Goal: Task Accomplishment & Management: Complete application form

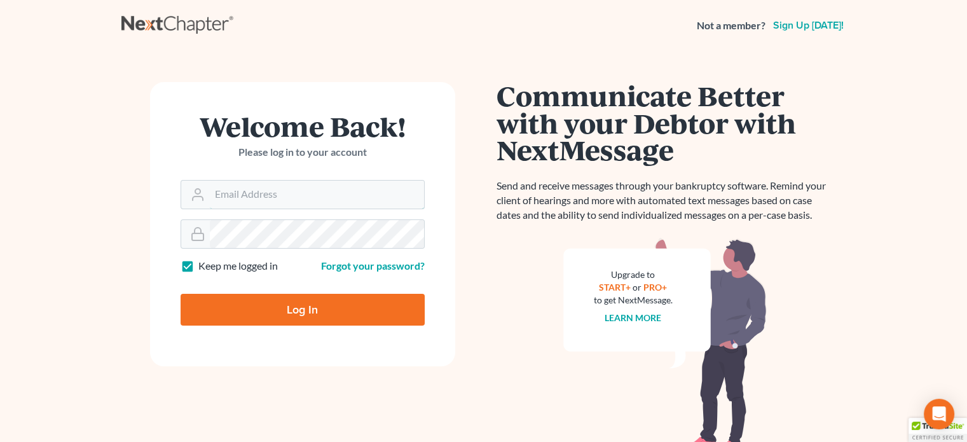
type input "[PERSON_NAME][EMAIL_ADDRESS][DOMAIN_NAME]"
click at [317, 307] on input "Log In" at bounding box center [303, 310] width 244 height 32
type input "Thinking..."
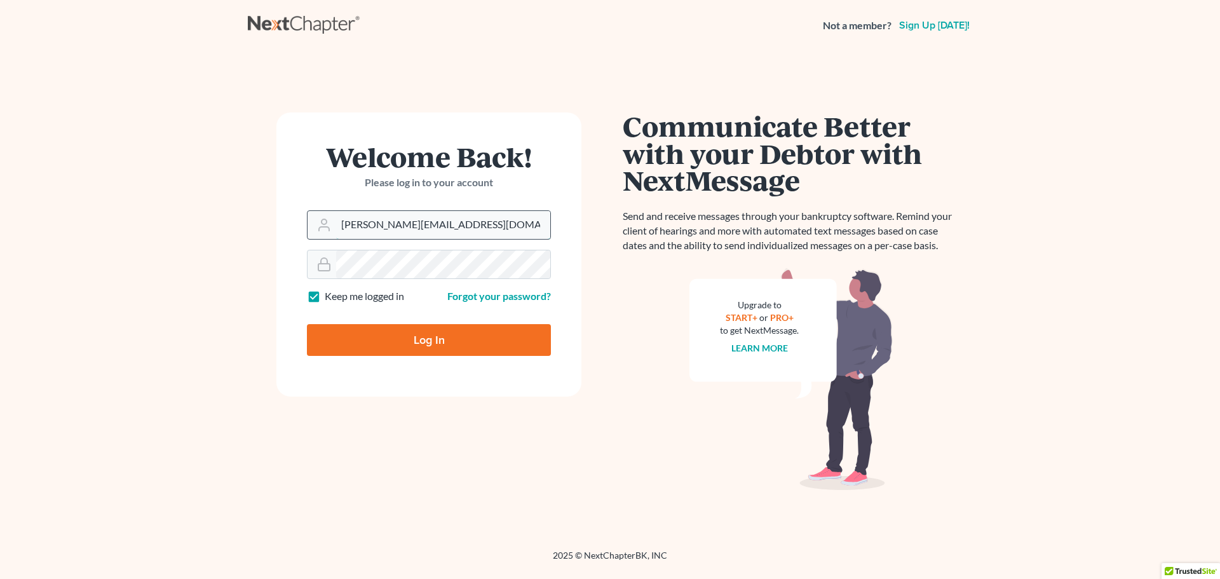
click at [393, 229] on input "ashlie@newtomorrowlaw.com" at bounding box center [443, 225] width 214 height 28
type input "allisont@newtomorrowlaw.com"
click at [390, 330] on input "Log In" at bounding box center [429, 340] width 244 height 32
type input "Thinking..."
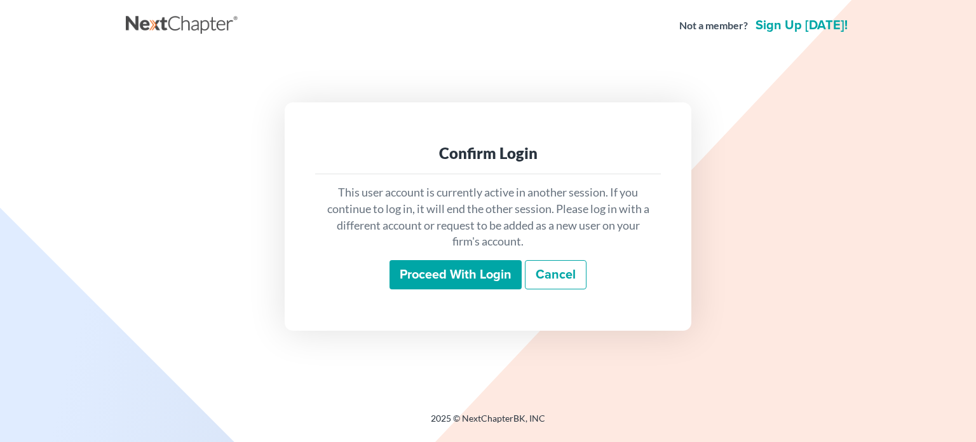
click at [451, 266] on input "Proceed with login" at bounding box center [456, 274] width 132 height 29
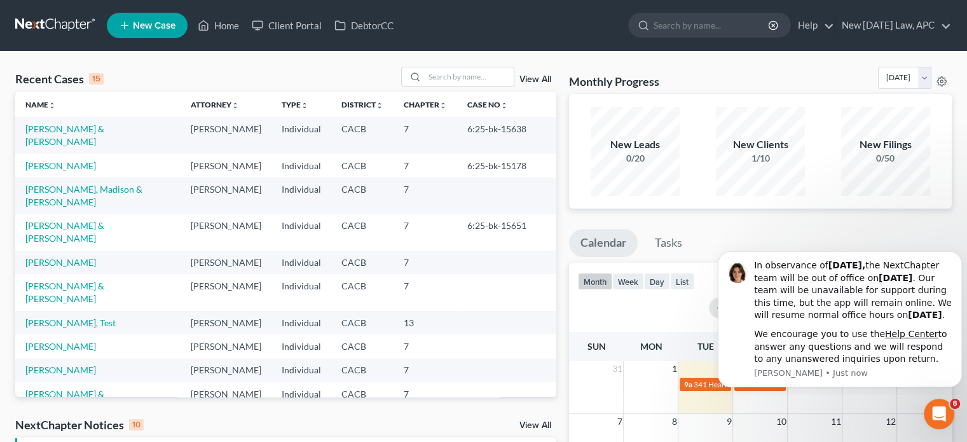
click at [119, 35] on link "New Case" at bounding box center [147, 25] width 81 height 25
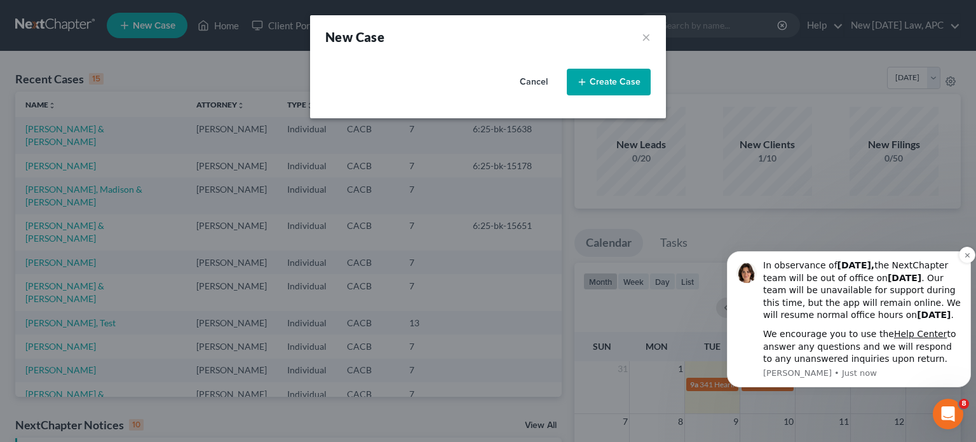
select select "7"
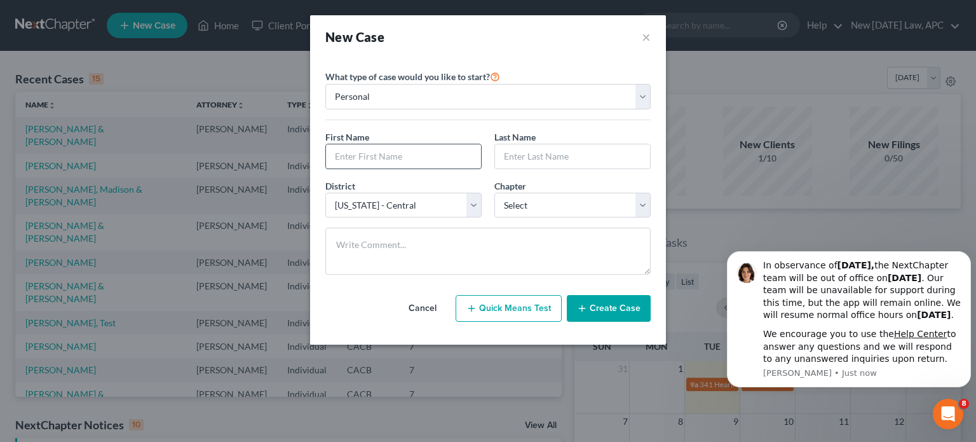
click at [362, 156] on input "text" at bounding box center [403, 156] width 155 height 24
type input "Nicholas"
type input "Roman"
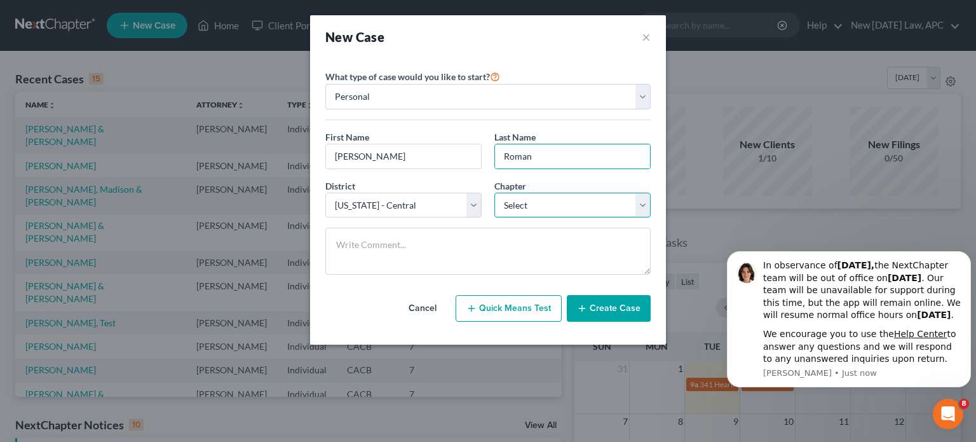
click at [522, 199] on select "Select 7 11 12 13" at bounding box center [572, 205] width 156 height 25
select select "0"
click at [494, 193] on select "Select 7 11 12 13" at bounding box center [572, 205] width 156 height 25
click at [601, 310] on button "Create Case" at bounding box center [609, 308] width 84 height 27
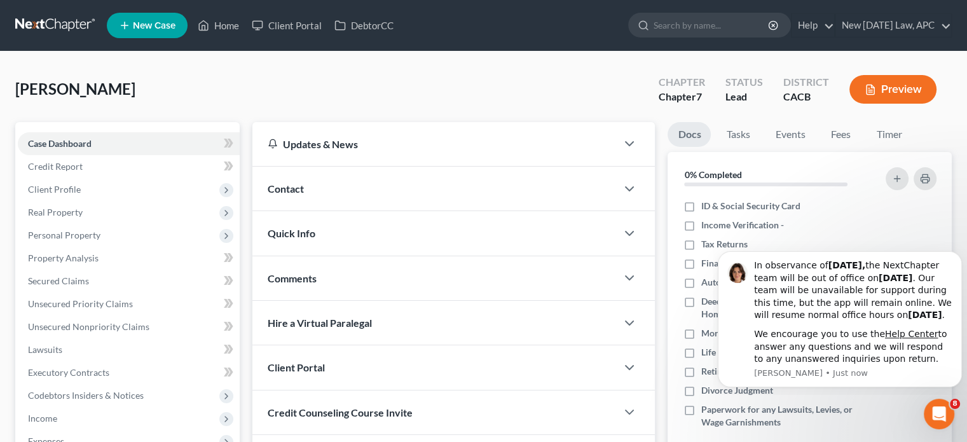
click at [304, 177] on div "Contact" at bounding box center [434, 189] width 364 height 44
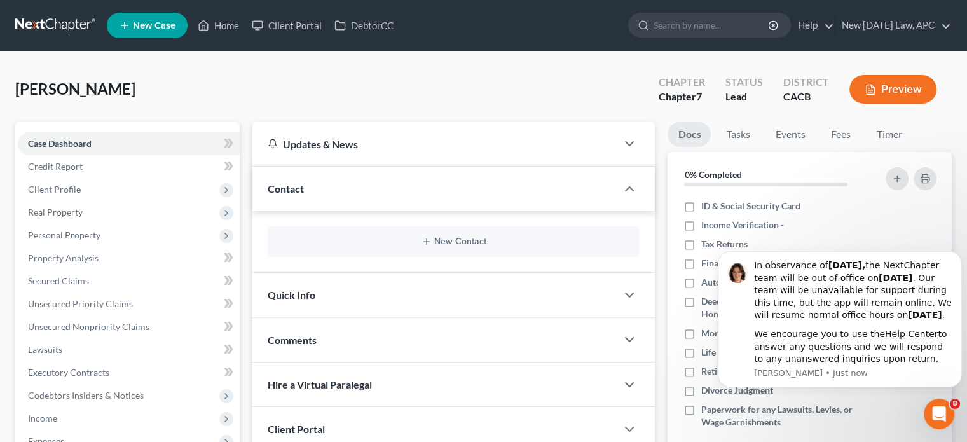
click at [427, 234] on div "New Contact" at bounding box center [454, 241] width 372 height 31
click at [457, 239] on button "New Contact" at bounding box center [453, 241] width 351 height 10
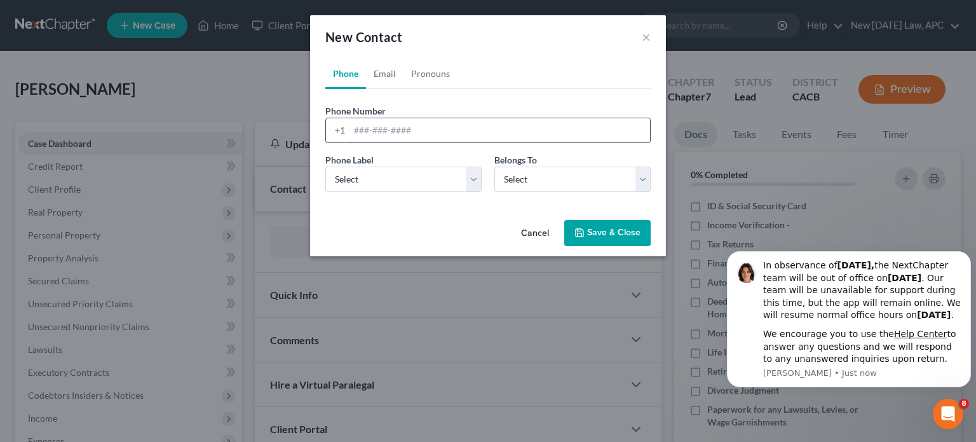
click at [383, 137] on input "tel" at bounding box center [500, 130] width 301 height 24
type input "2108155067"
click at [369, 182] on select "Select Mobile Home Work Other" at bounding box center [403, 179] width 156 height 25
select select "0"
click at [325, 167] on select "Select Mobile Home Work Other" at bounding box center [403, 179] width 156 height 25
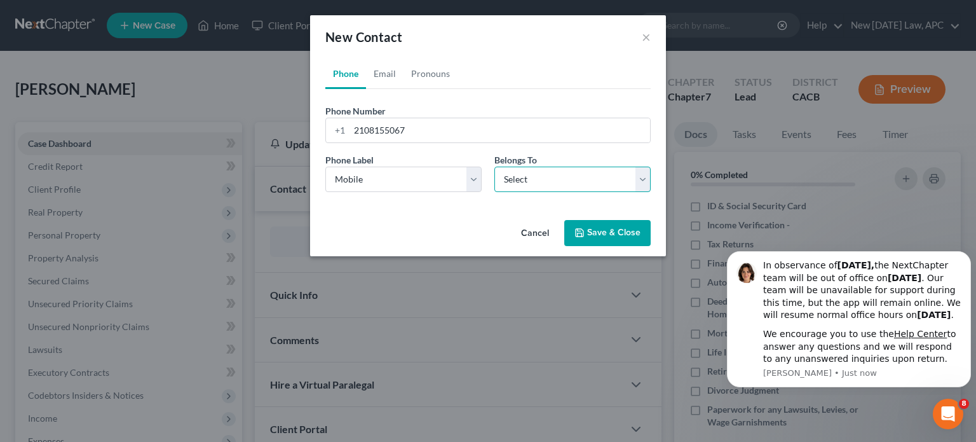
click at [512, 182] on select "Select Client Other" at bounding box center [572, 179] width 156 height 25
select select "0"
click at [494, 167] on select "Select Client Other" at bounding box center [572, 179] width 156 height 25
select select "0"
click at [371, 220] on div "Cancel Save & Close" at bounding box center [488, 236] width 356 height 42
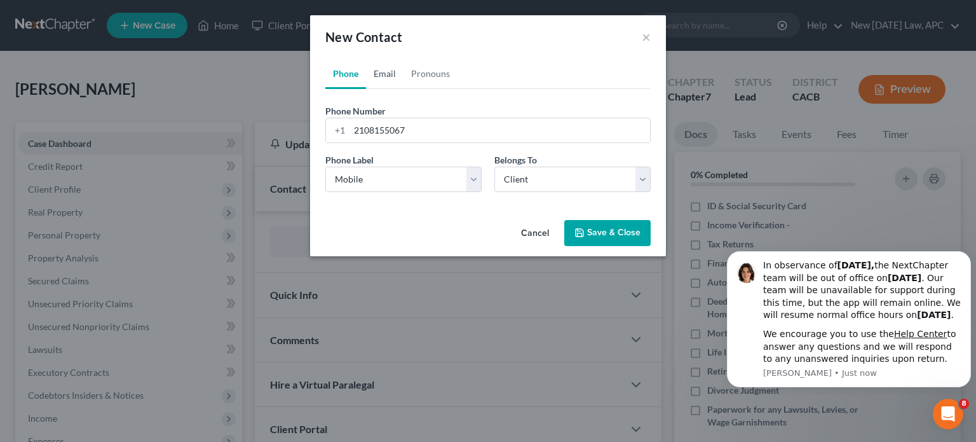
drag, startPoint x: 387, startPoint y: 76, endPoint x: 393, endPoint y: 92, distance: 16.9
click at [388, 75] on link "Email" at bounding box center [384, 73] width 37 height 31
paste input "nicholasroman64@gmail.com"
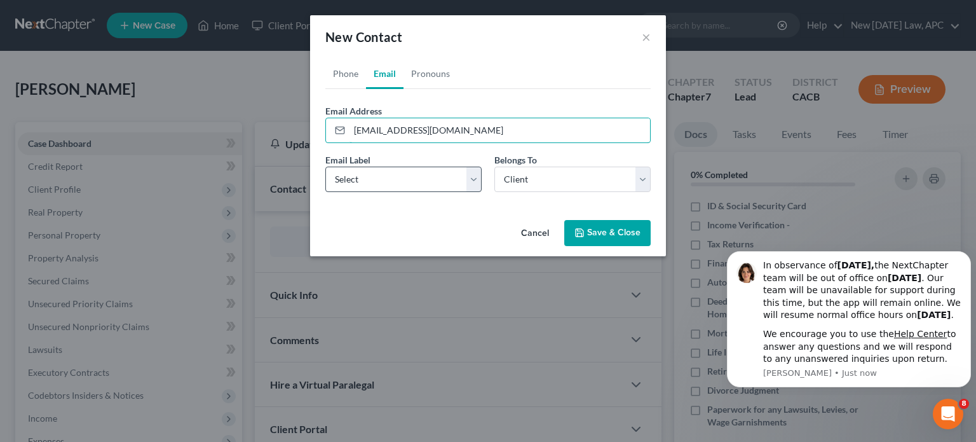
type input "nicholasroman64@gmail.com"
click at [376, 186] on select "Select Home Work Other" at bounding box center [403, 179] width 156 height 25
select select "0"
click at [325, 167] on select "Select Home Work Other" at bounding box center [403, 179] width 156 height 25
click at [610, 233] on button "Save & Close" at bounding box center [607, 233] width 86 height 27
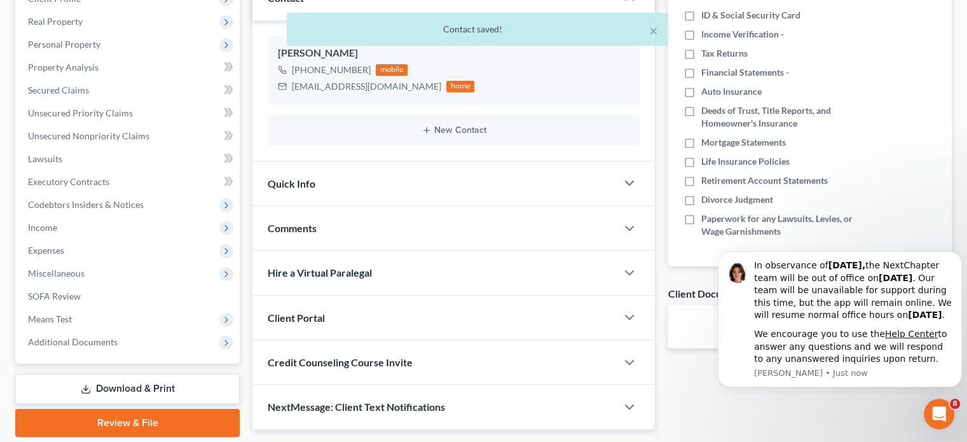
click at [362, 180] on div "Quick Info" at bounding box center [434, 183] width 364 height 44
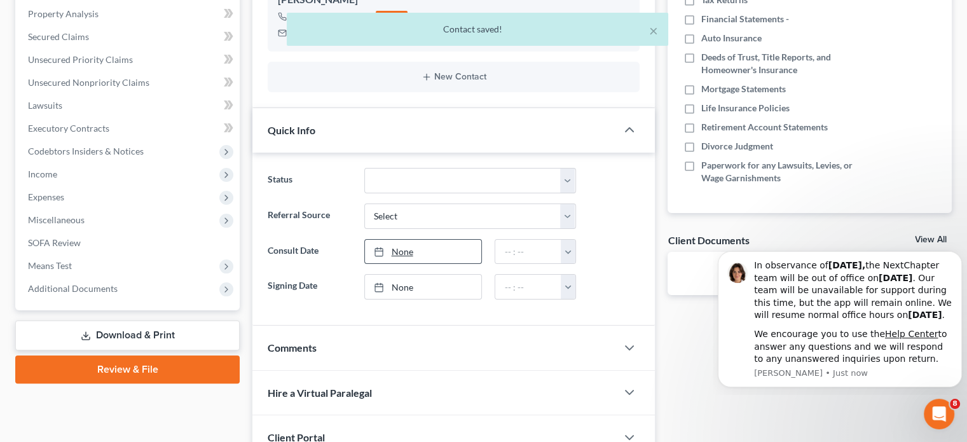
scroll to position [318, 0]
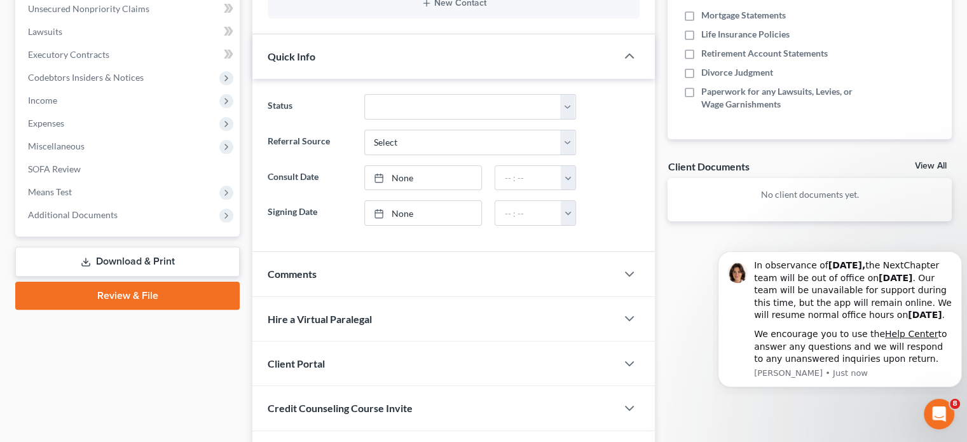
click at [351, 68] on div "Quick Info" at bounding box center [434, 56] width 364 height 44
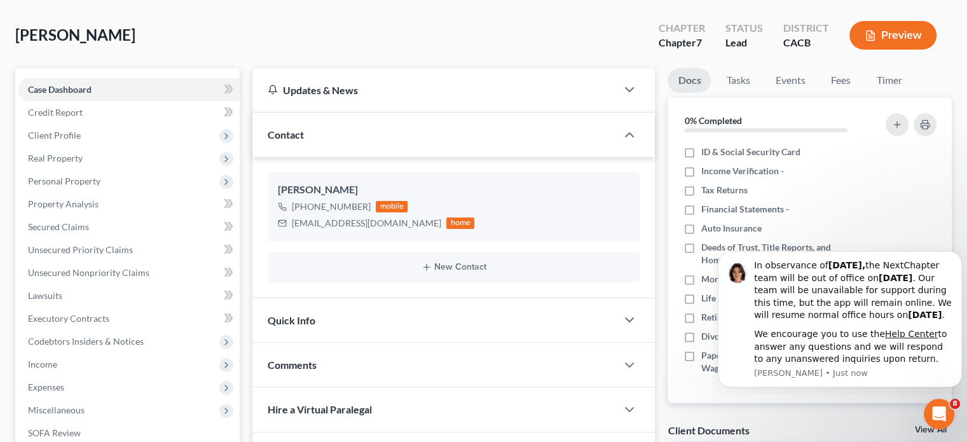
scroll to position [0, 0]
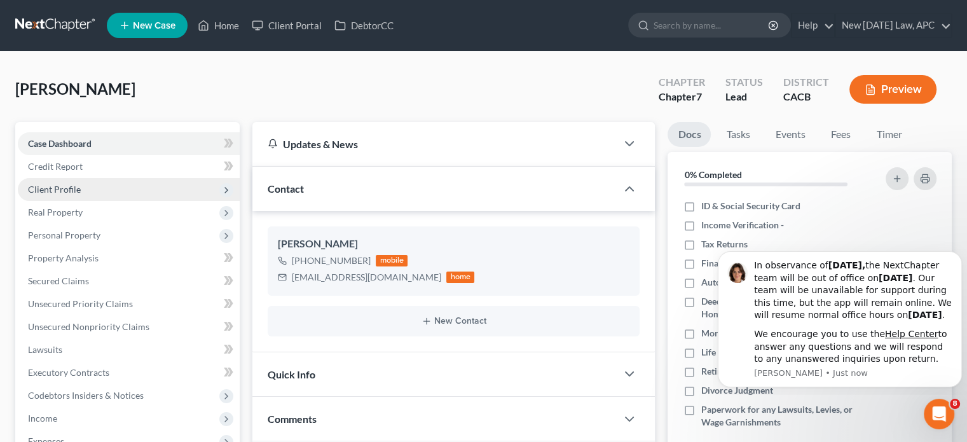
click at [79, 193] on span "Client Profile" at bounding box center [54, 189] width 53 height 11
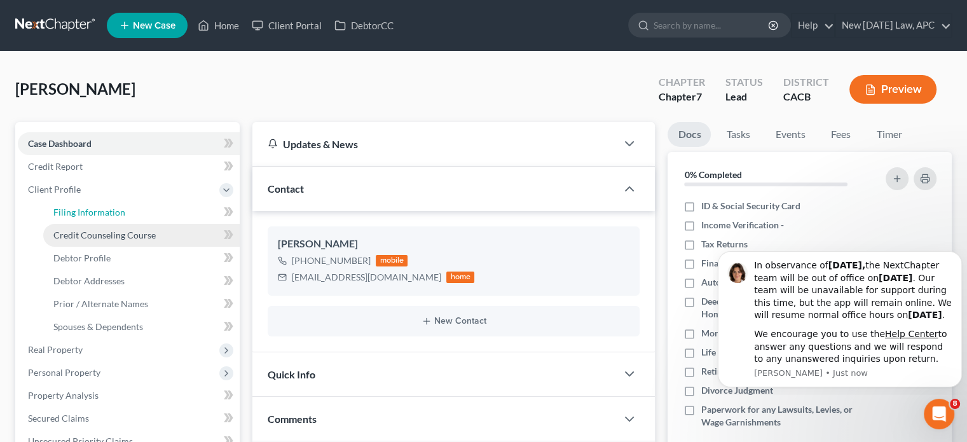
drag, startPoint x: 83, startPoint y: 208, endPoint x: 136, endPoint y: 228, distance: 56.5
click at [83, 207] on span "Filing Information" at bounding box center [89, 212] width 72 height 11
select select "1"
select select "0"
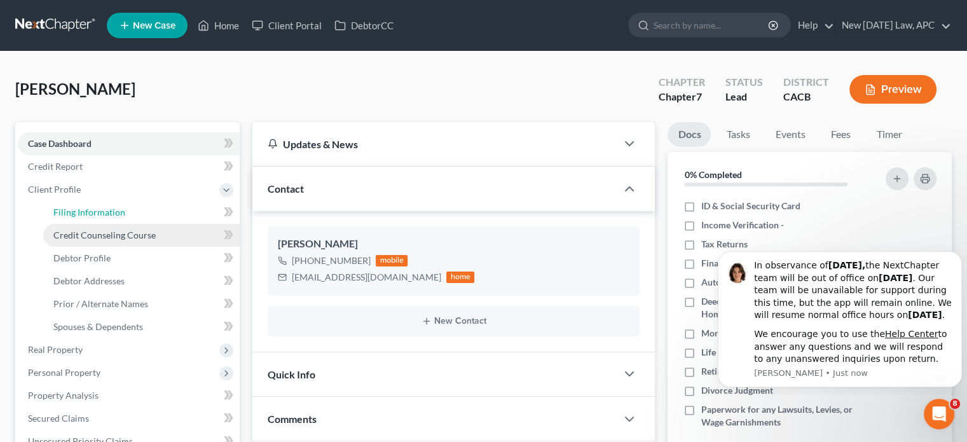
select select "7"
select select "4"
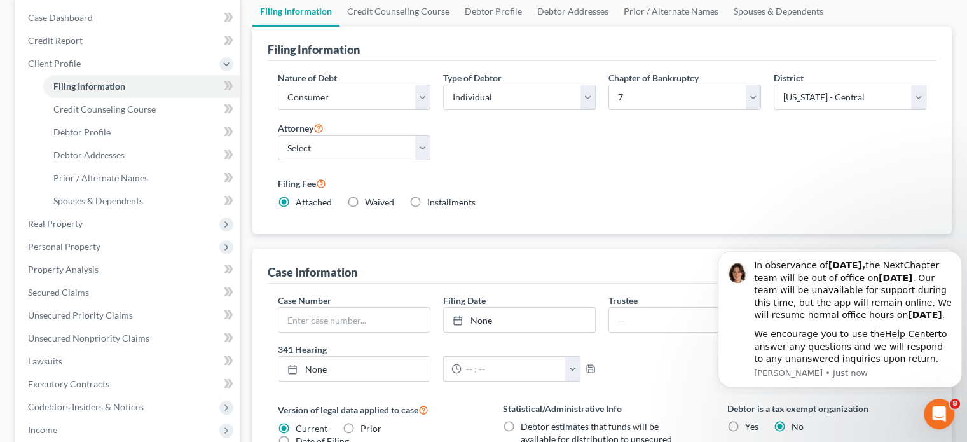
scroll to position [127, 0]
click at [943, 410] on icon "Open Intercom Messenger" at bounding box center [937, 412] width 21 height 21
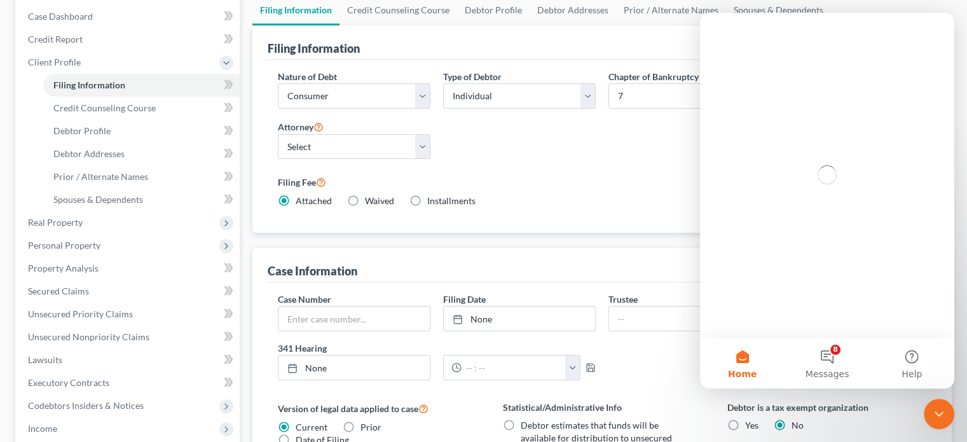
scroll to position [0, 0]
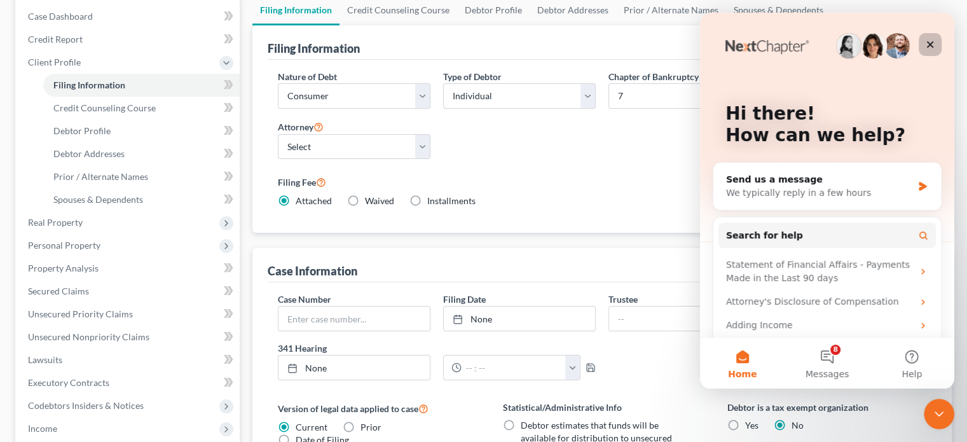
click at [926, 36] on div "Close" at bounding box center [929, 44] width 23 height 23
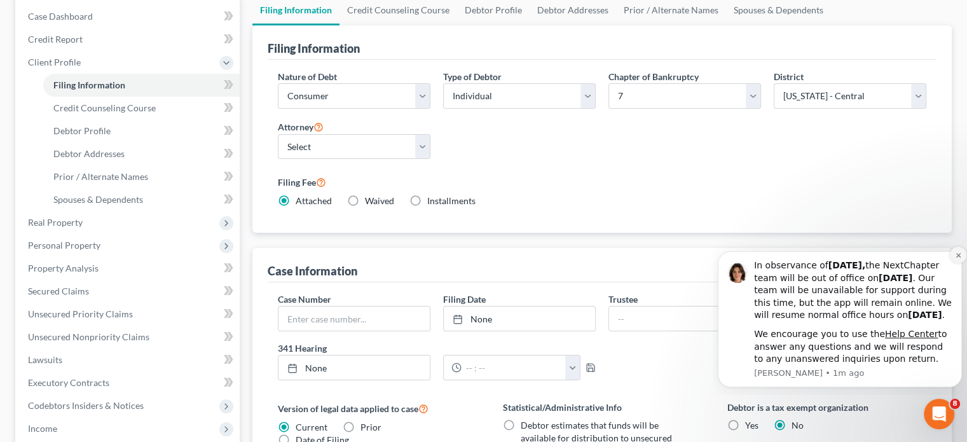
click at [955, 247] on button "Dismiss notification" at bounding box center [958, 255] width 17 height 17
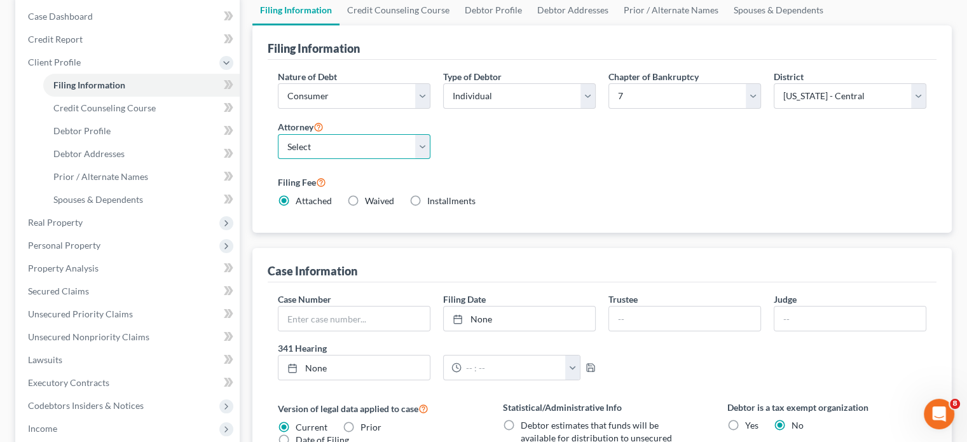
click at [322, 145] on select "Select Allison Tilton - CACB Shalah Fisher - CACB Shalah Fisher - CASB" at bounding box center [354, 146] width 153 height 25
select select "1"
click at [278, 134] on select "Select Allison Tilton - CACB Shalah Fisher - CACB Shalah Fisher - CASB" at bounding box center [354, 146] width 153 height 25
click at [468, 177] on label "Filing Fee" at bounding box center [602, 181] width 648 height 15
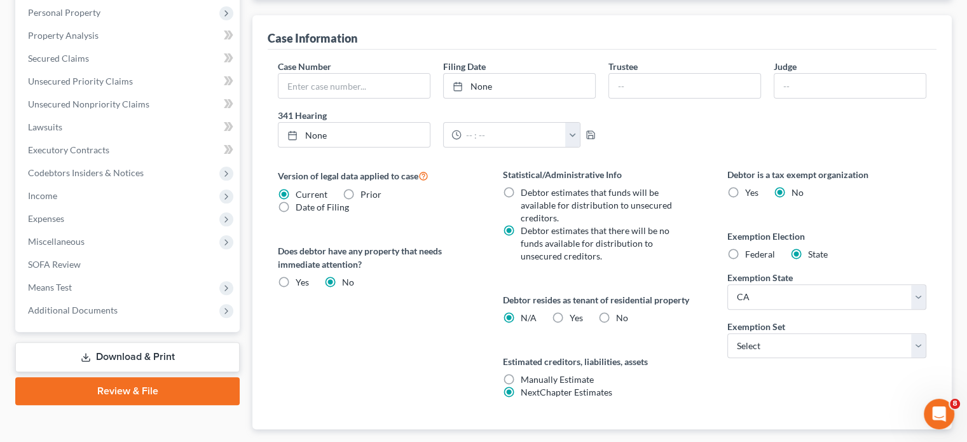
scroll to position [381, 0]
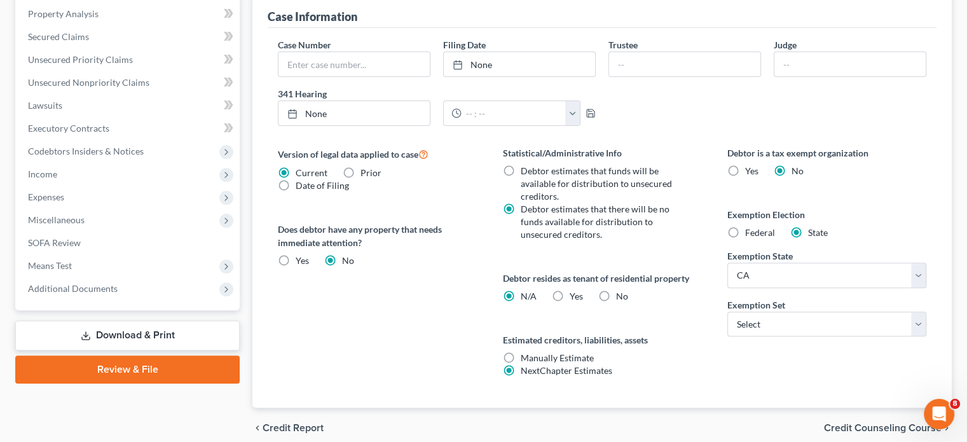
click at [569, 291] on label "Yes Yes" at bounding box center [575, 296] width 13 height 13
click at [575, 291] on input "Yes Yes" at bounding box center [579, 294] width 8 height 8
radio input "true"
radio input "false"
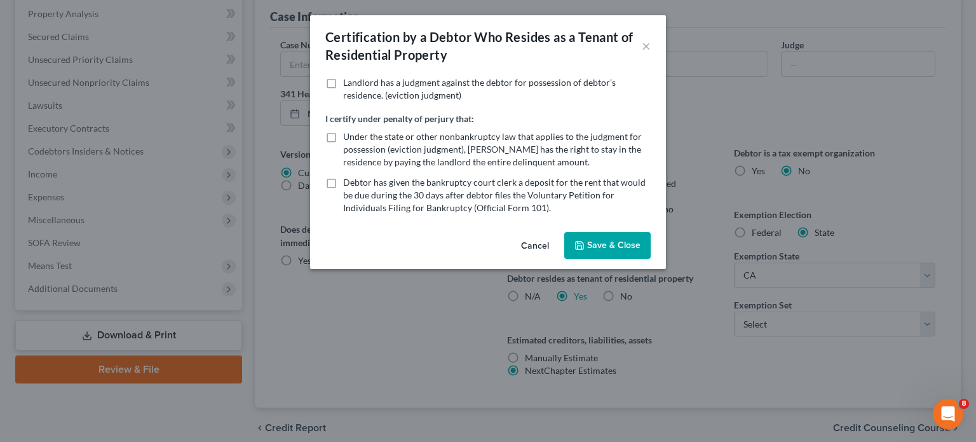
click at [710, 367] on div "Certification by a Debtor Who Resides as a Tenant of Residential Property × Lan…" at bounding box center [488, 221] width 976 height 442
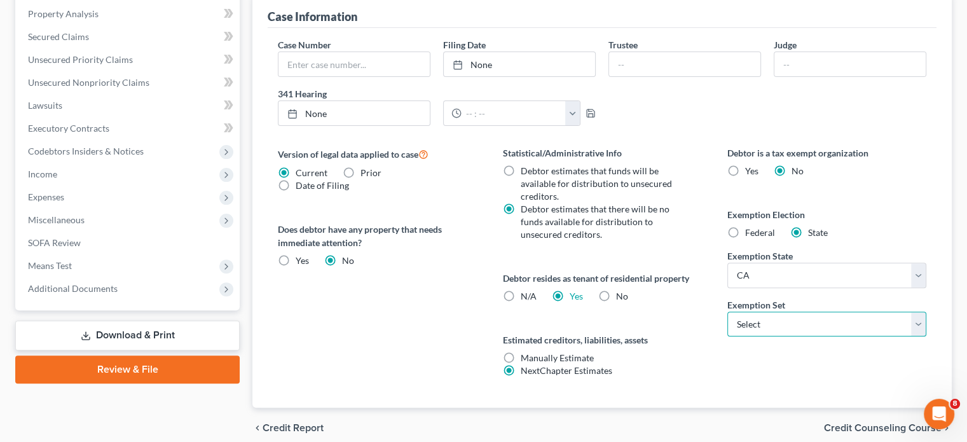
click at [753, 324] on select "Select 703 704" at bounding box center [826, 323] width 199 height 25
select select "0"
click at [727, 311] on select "Select 703 704" at bounding box center [826, 323] width 199 height 25
click at [702, 343] on div "Statistical/Administrative Info Debtor estimates that funds will be available f…" at bounding box center [602, 276] width 224 height 261
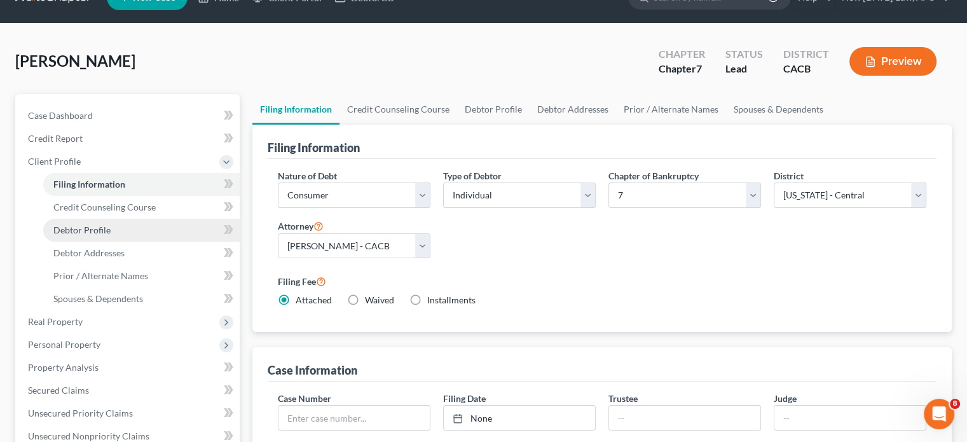
scroll to position [0, 0]
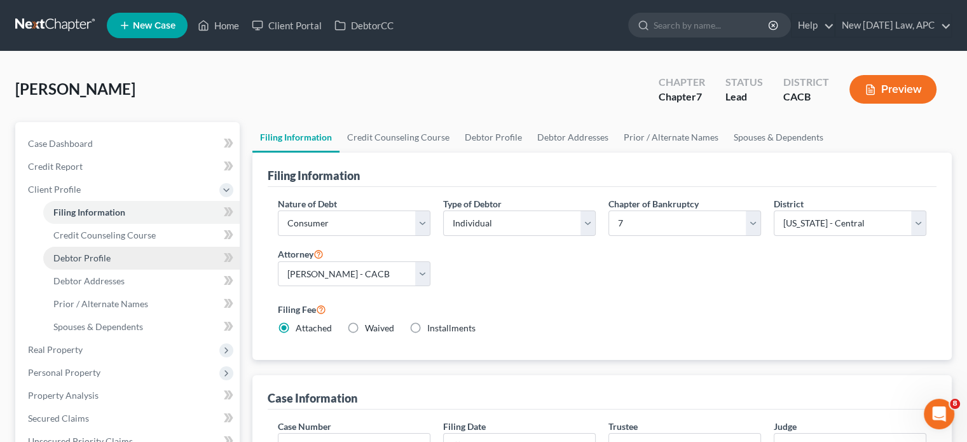
click at [96, 264] on link "Debtor Profile" at bounding box center [141, 258] width 196 height 23
select select "0"
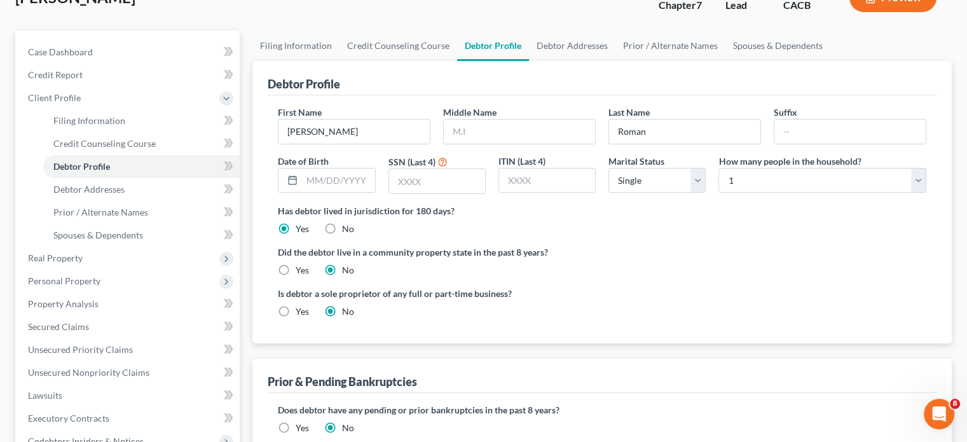
scroll to position [64, 0]
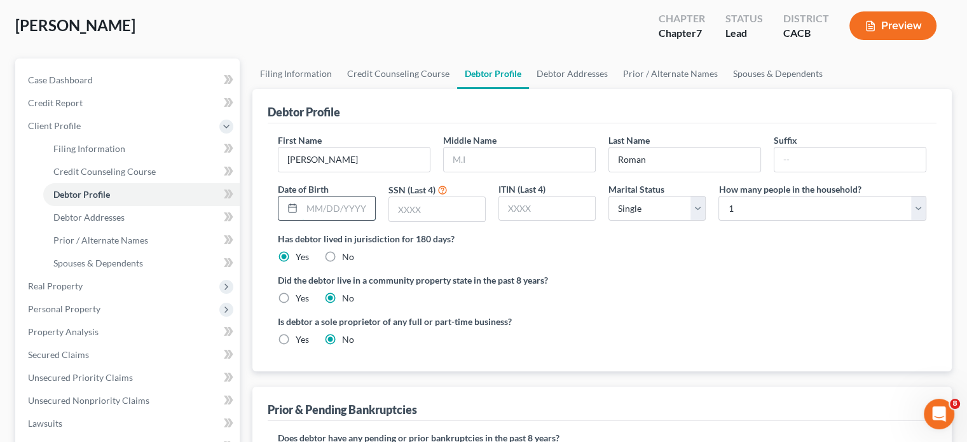
click at [330, 198] on input "text" at bounding box center [338, 208] width 72 height 24
type input "05/05/1999"
click at [402, 207] on input "text" at bounding box center [437, 209] width 96 height 24
type input "9678"
click at [498, 236] on label "Has debtor lived in jurisdiction for 180 days?" at bounding box center [602, 238] width 648 height 13
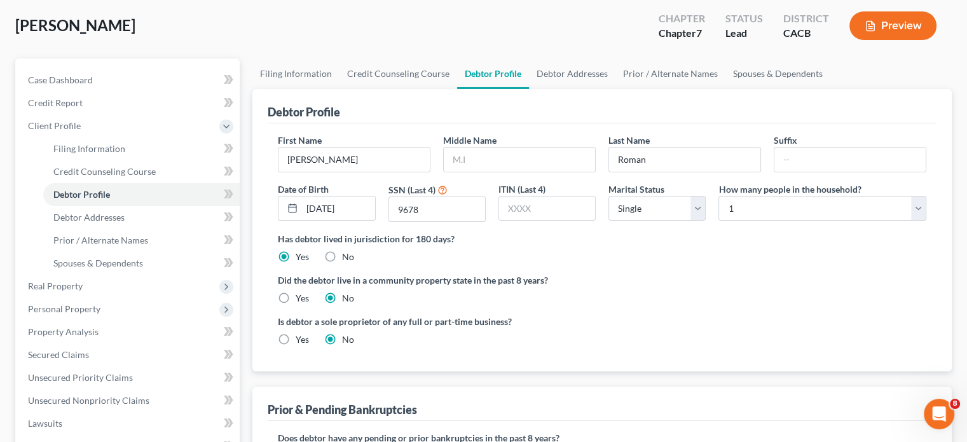
click at [293, 292] on div "Yes" at bounding box center [293, 298] width 31 height 13
click at [296, 296] on label "Yes" at bounding box center [302, 298] width 13 height 13
click at [301, 296] on input "Yes" at bounding box center [305, 296] width 8 height 8
radio input "true"
radio input "false"
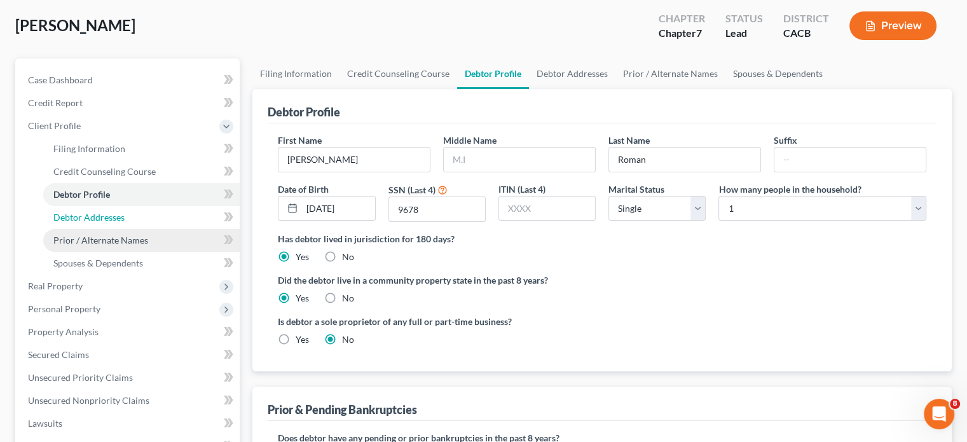
drag, startPoint x: 93, startPoint y: 210, endPoint x: 140, endPoint y: 229, distance: 51.1
click at [93, 210] on link "Debtor Addresses" at bounding box center [141, 217] width 196 height 23
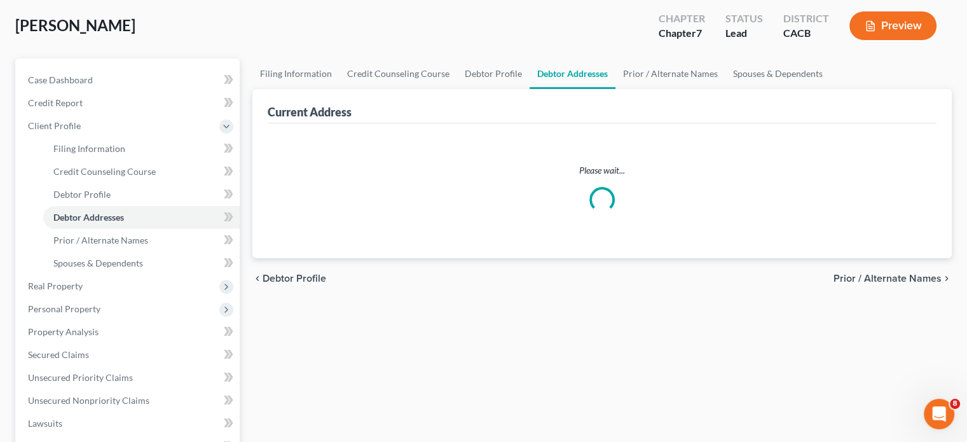
scroll to position [1, 0]
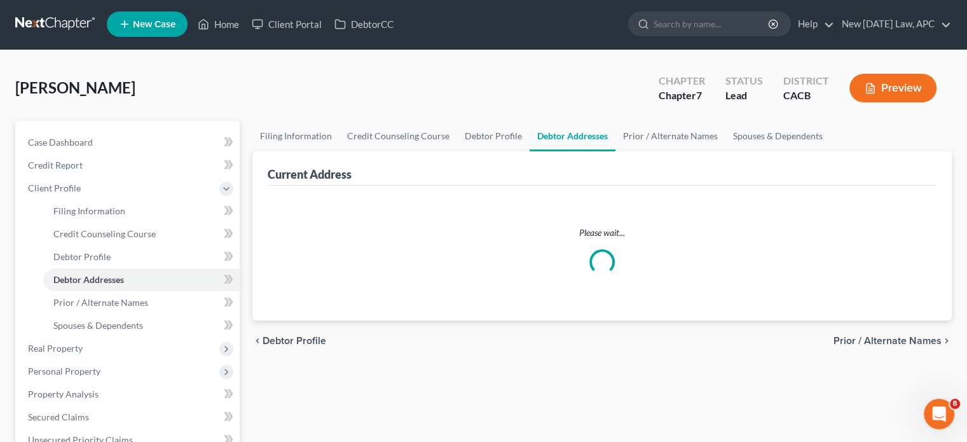
select select "0"
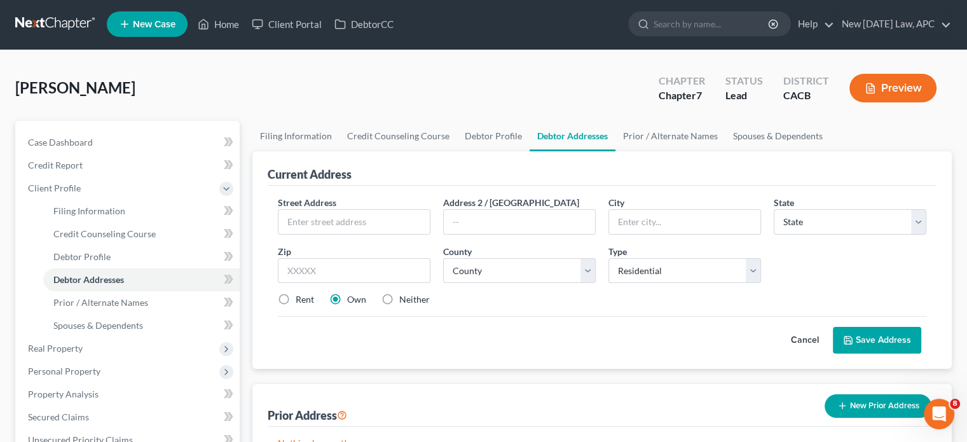
scroll to position [0, 0]
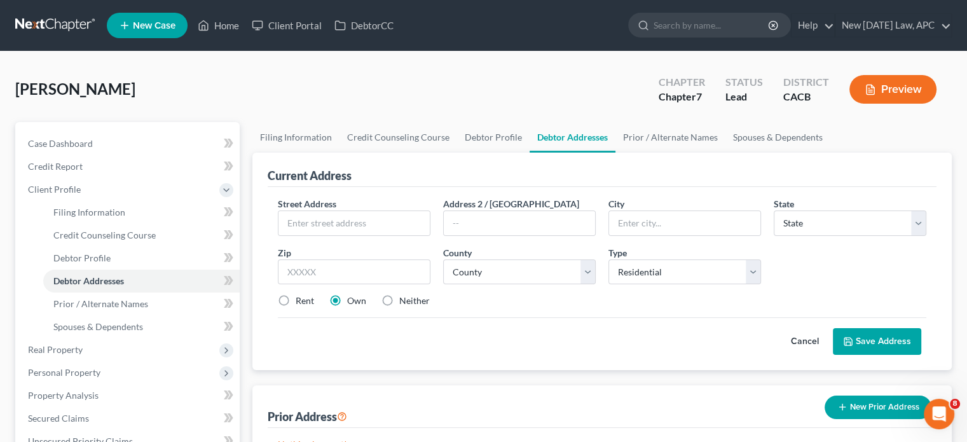
click at [299, 299] on label "Rent" at bounding box center [305, 300] width 18 height 13
click at [301, 299] on input "Rent" at bounding box center [305, 298] width 8 height 8
radio input "true"
click at [488, 345] on div "Cancel Save Address" at bounding box center [602, 335] width 648 height 37
paste input "26256 Isabella Pl"
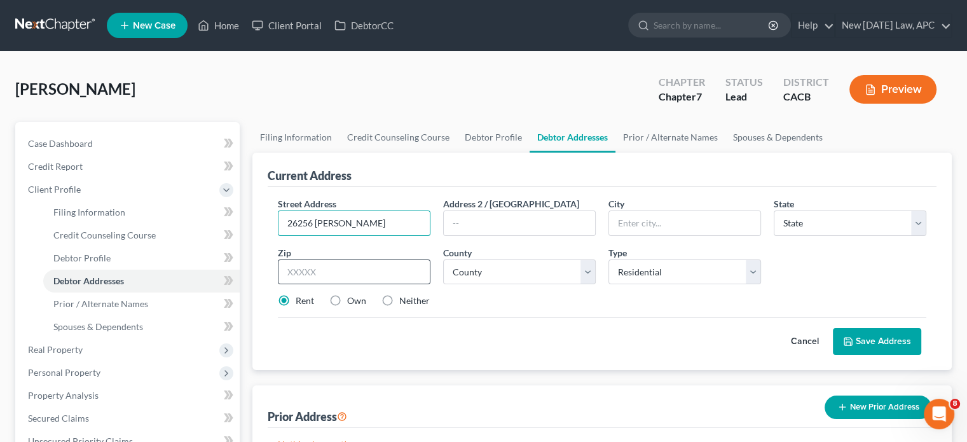
type input "26256 Isabella Pl"
click at [359, 271] on input "text" at bounding box center [354, 271] width 153 height 25
type input "92563"
click at [588, 325] on div "Cancel Save Address" at bounding box center [602, 335] width 648 height 37
type input "Murrieta"
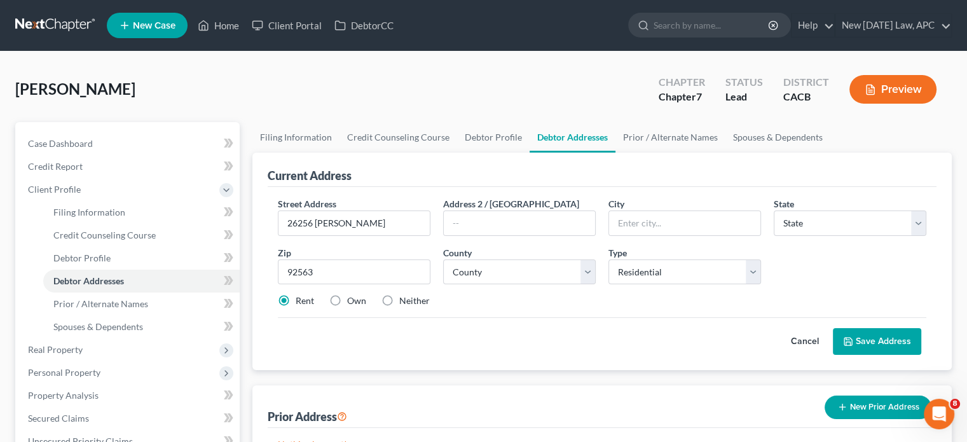
select select "4"
click at [496, 273] on select "County" at bounding box center [519, 271] width 153 height 25
select select "32"
click at [496, 274] on select "County Alameda County Alpine County Amador County Butte County Calaveras County…" at bounding box center [519, 271] width 153 height 25
click at [562, 330] on div "Cancel Save Address" at bounding box center [602, 335] width 648 height 37
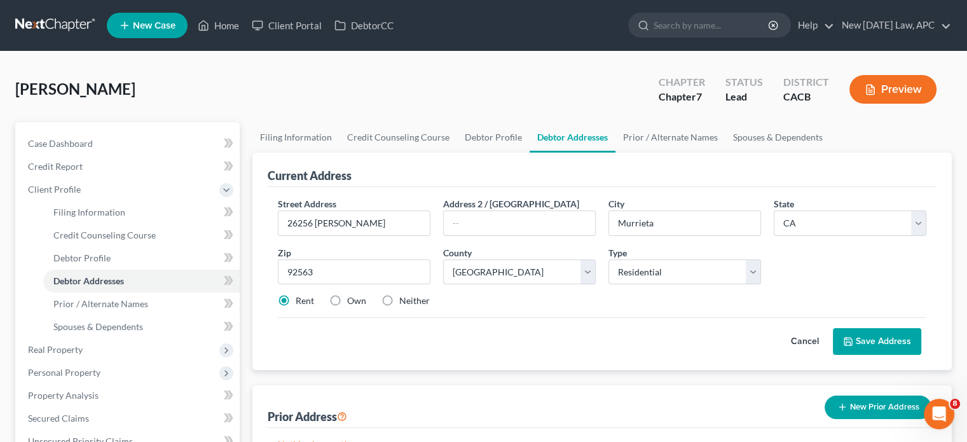
click at [845, 332] on button "Save Address" at bounding box center [877, 341] width 88 height 27
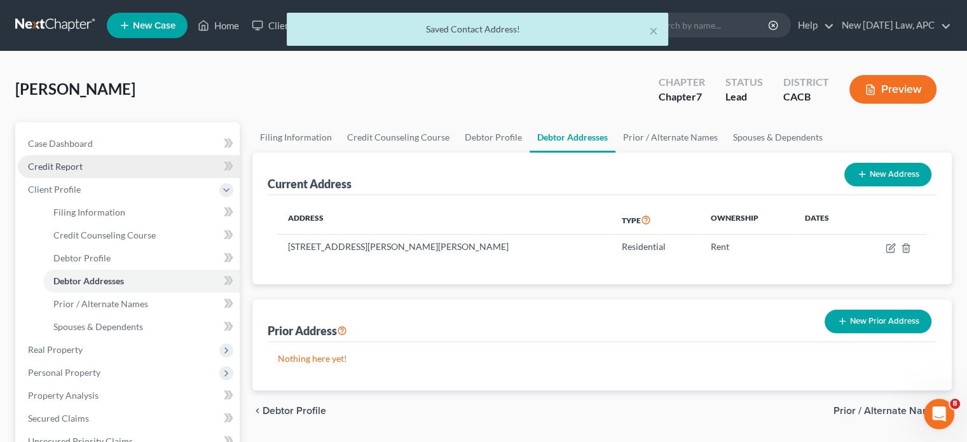
click at [67, 161] on span "Credit Report" at bounding box center [55, 166] width 55 height 11
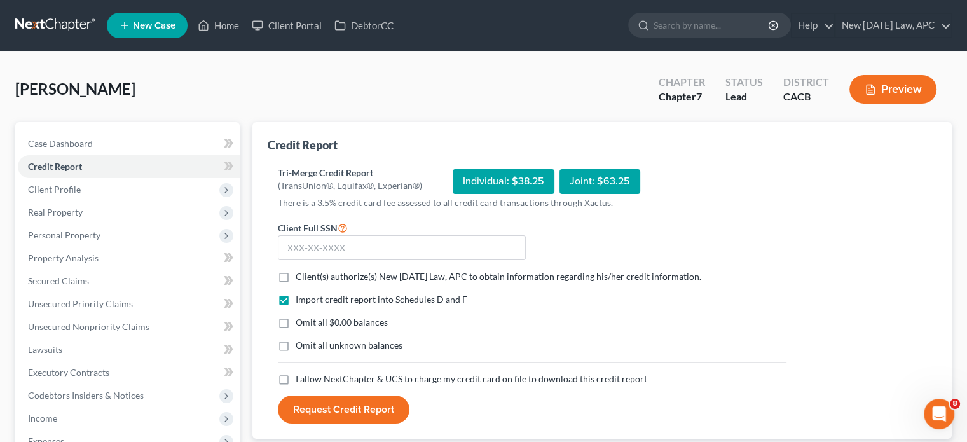
click at [296, 282] on label "Client(s) authorize(s) New Tomorrow Law, APC to obtain information regarding hi…" at bounding box center [498, 276] width 405 height 13
click at [301, 278] on input "Client(s) authorize(s) New Tomorrow Law, APC to obtain information regarding hi…" at bounding box center [305, 274] width 8 height 8
checkbox input "true"
click at [296, 320] on label "Omit all $0.00 balances" at bounding box center [342, 322] width 92 height 13
click at [301, 320] on input "Omit all $0.00 balances" at bounding box center [305, 320] width 8 height 8
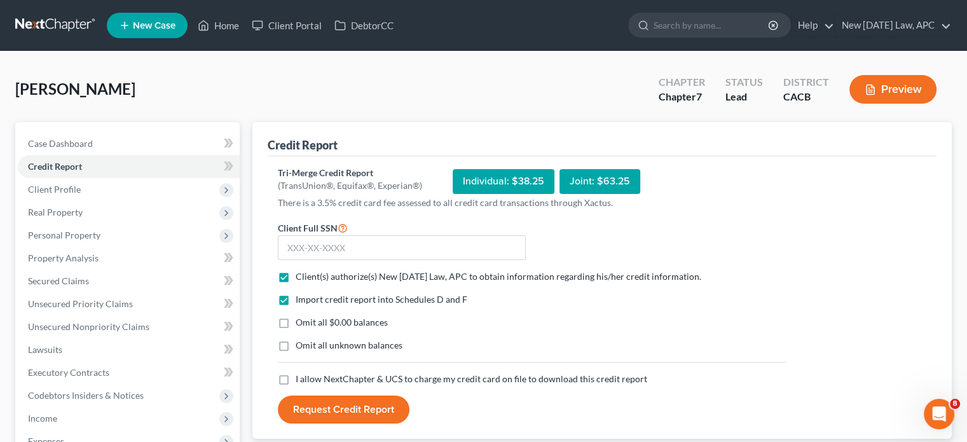
checkbox input "true"
click at [296, 342] on label "Omit all unknown balances" at bounding box center [349, 345] width 107 height 13
click at [301, 342] on input "Omit all unknown balances" at bounding box center [305, 343] width 8 height 8
checkbox input "true"
click at [296, 378] on label "I allow NextChapter & UCS to charge my credit card on file to download this cre…" at bounding box center [471, 378] width 351 height 13
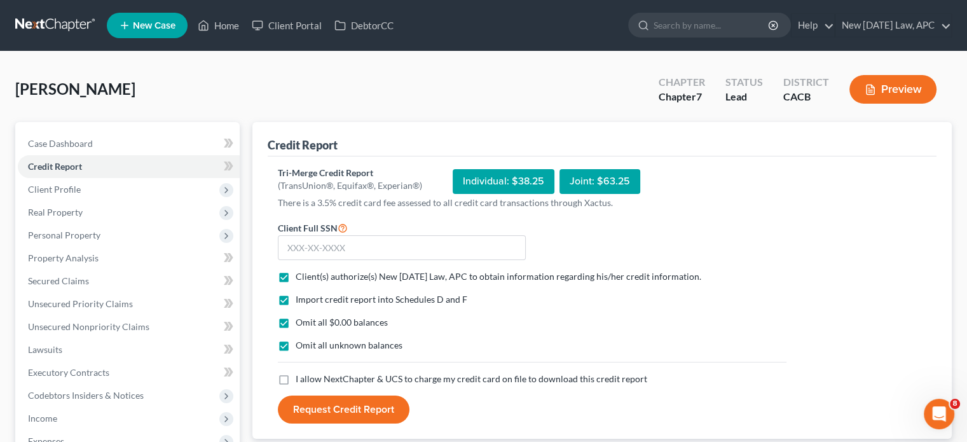
click at [301, 378] on input "I allow NextChapter & UCS to charge my credit card on file to download this cre…" at bounding box center [305, 376] width 8 height 8
checkbox input "true"
click at [350, 250] on input "text" at bounding box center [402, 247] width 248 height 25
type input "612-13-9678"
click at [446, 308] on div "Import credit report into Schedules D and F Omit all $0.00 balances Omit all un…" at bounding box center [531, 332] width 521 height 79
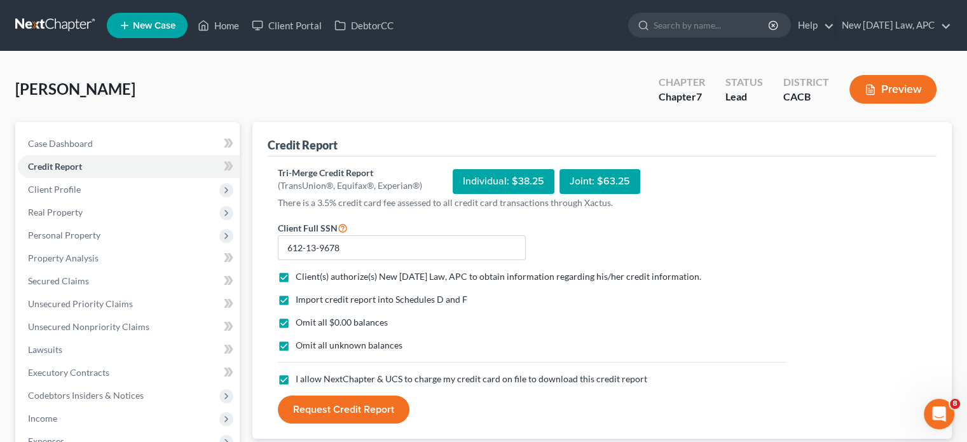
scroll to position [64, 0]
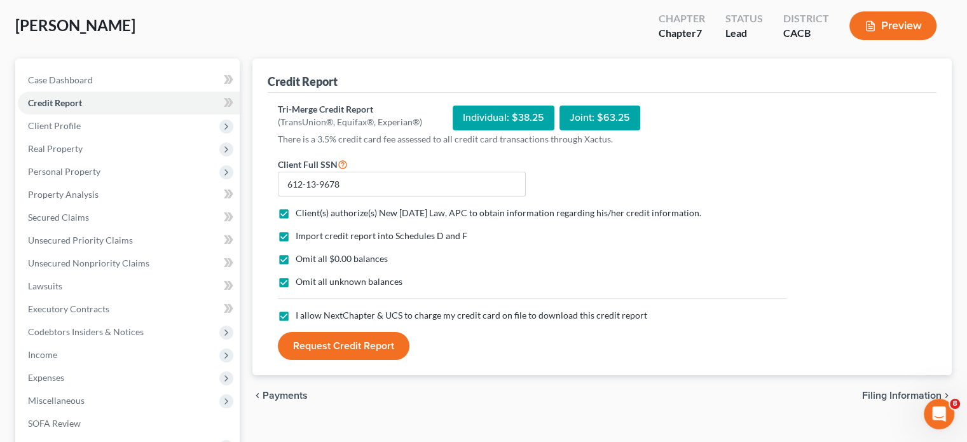
click at [353, 348] on button "Request Credit Report" at bounding box center [344, 346] width 132 height 28
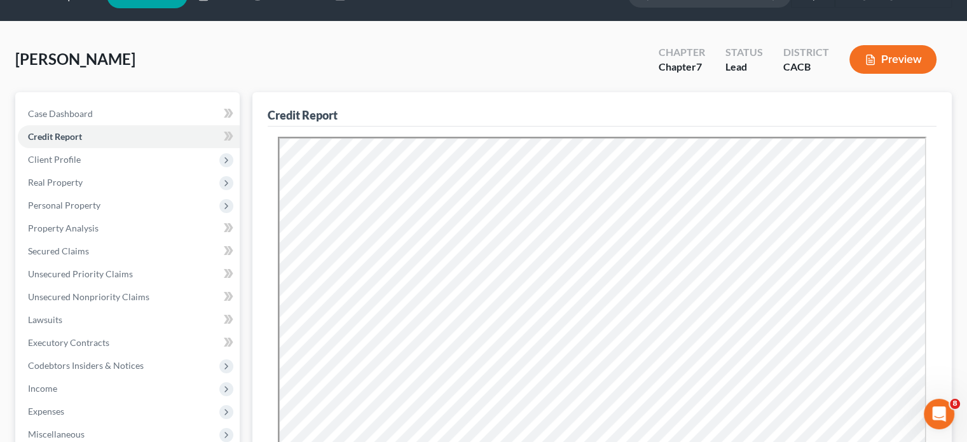
scroll to position [0, 0]
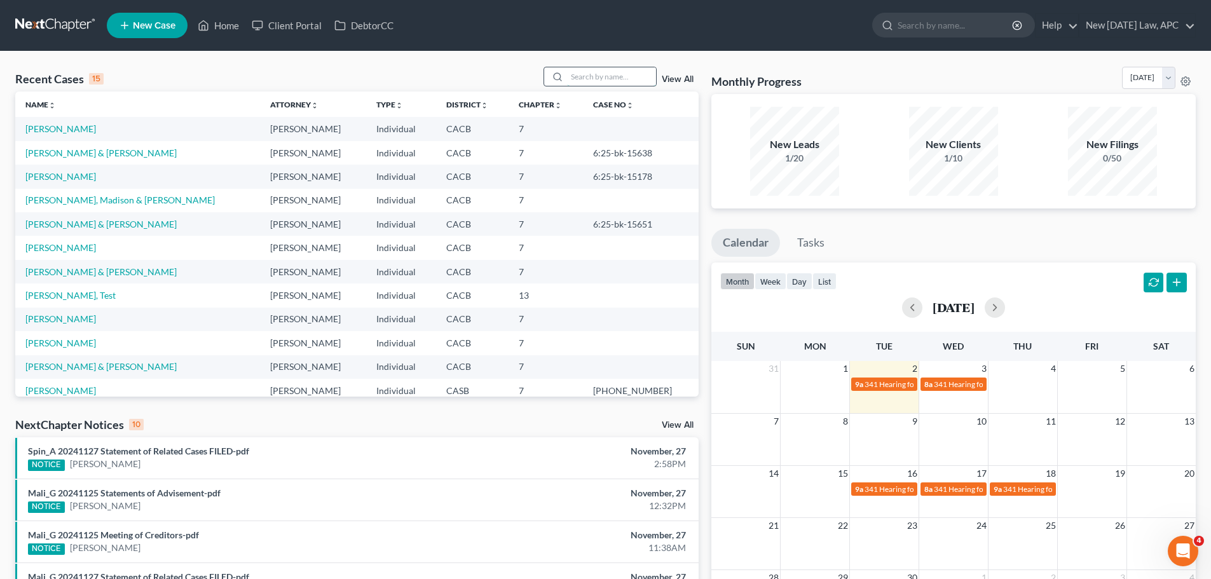
click at [589, 79] on input "search" at bounding box center [611, 76] width 89 height 18
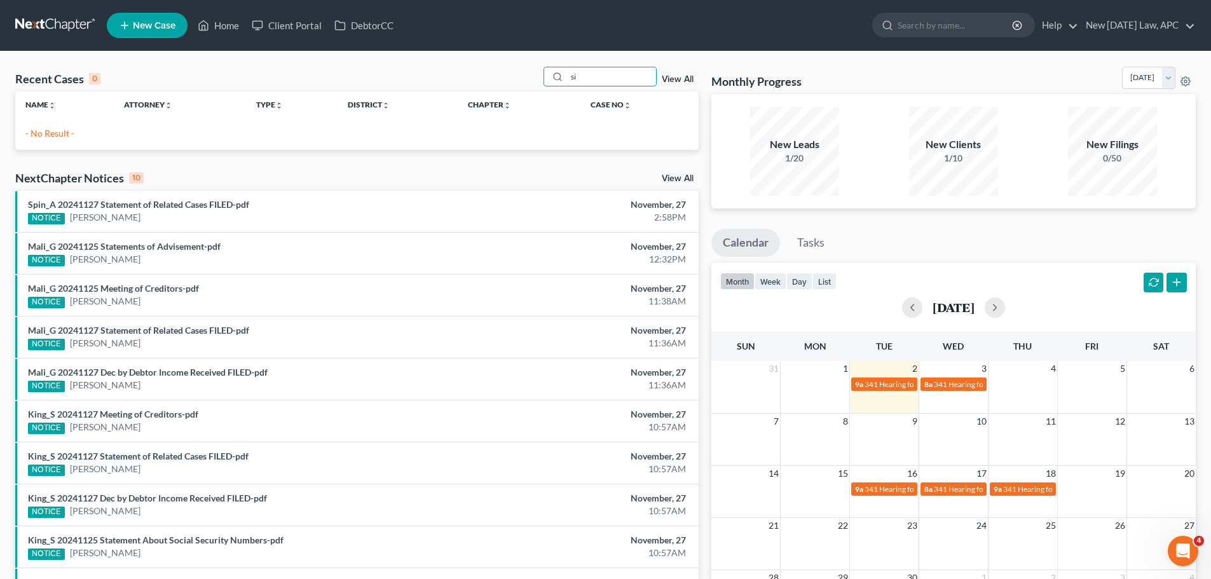
type input "s"
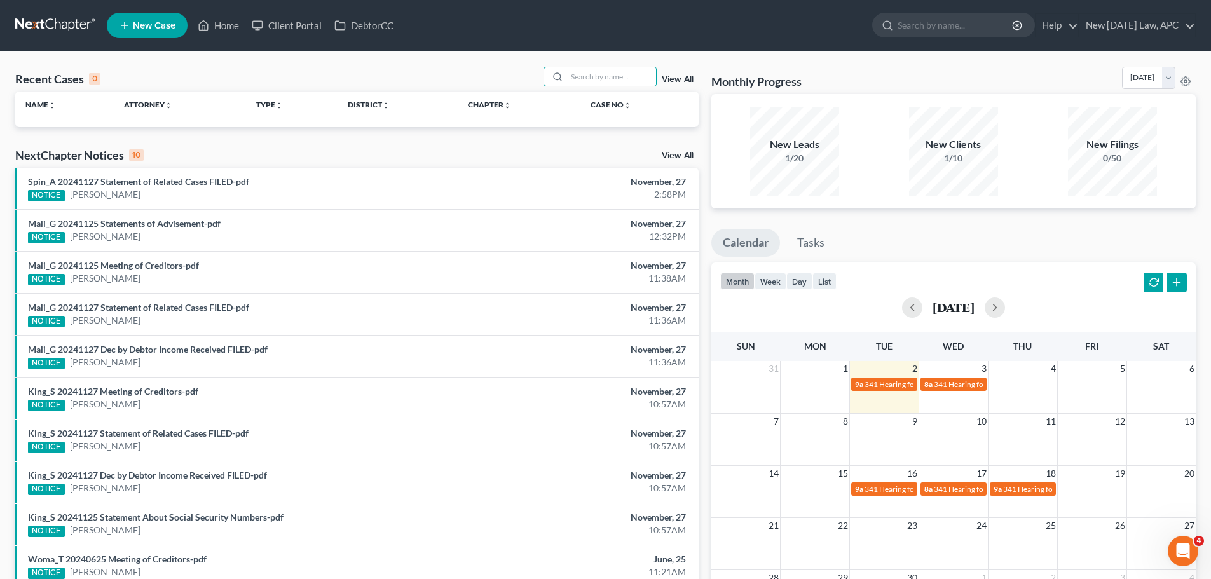
click at [154, 29] on span "New Case" at bounding box center [154, 26] width 43 height 10
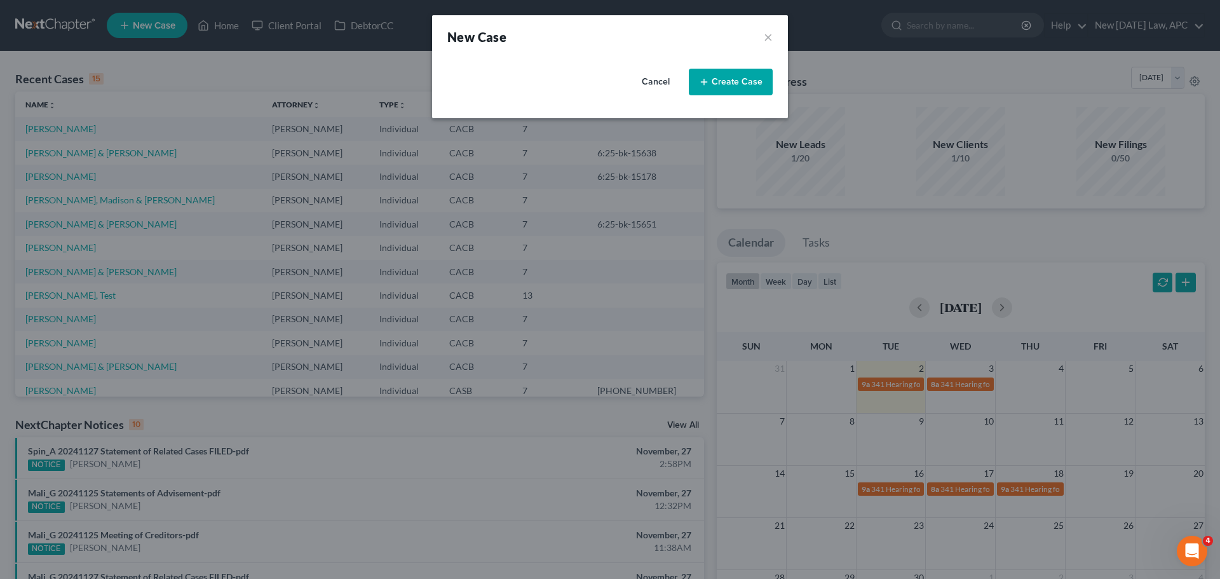
select select "7"
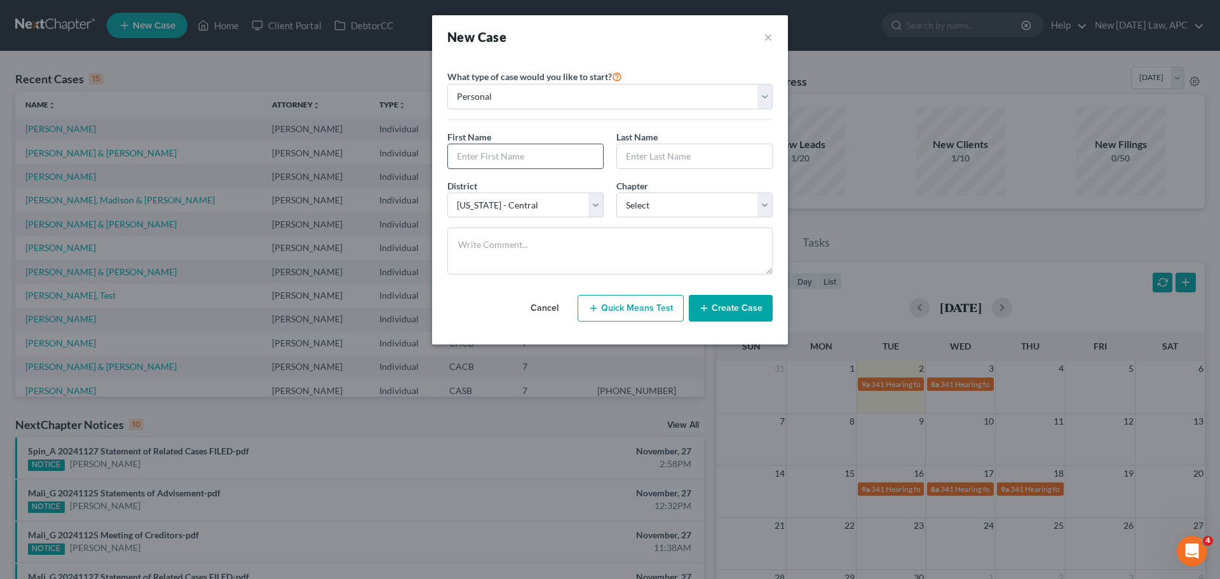
click at [509, 156] on input "text" at bounding box center [525, 156] width 155 height 24
type input "Manuel"
type input "Singh"
click at [626, 213] on select "Select 7 11 12 13" at bounding box center [695, 205] width 156 height 25
select select "0"
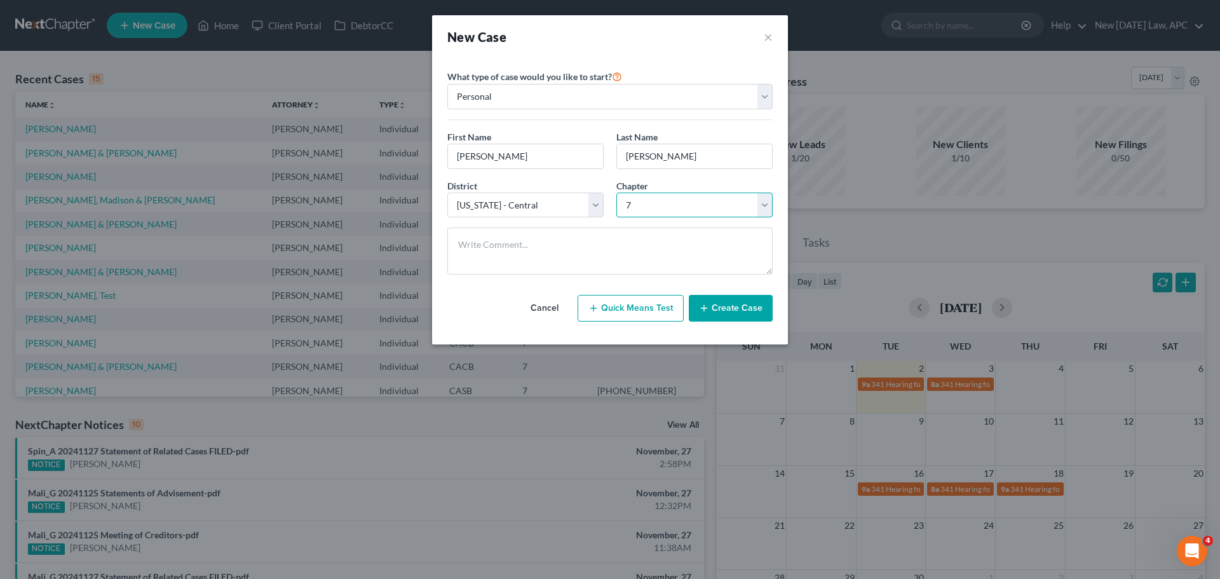
click at [617, 193] on select "Select 7 11 12 13" at bounding box center [695, 205] width 156 height 25
click at [740, 310] on button "Create Case" at bounding box center [731, 308] width 84 height 27
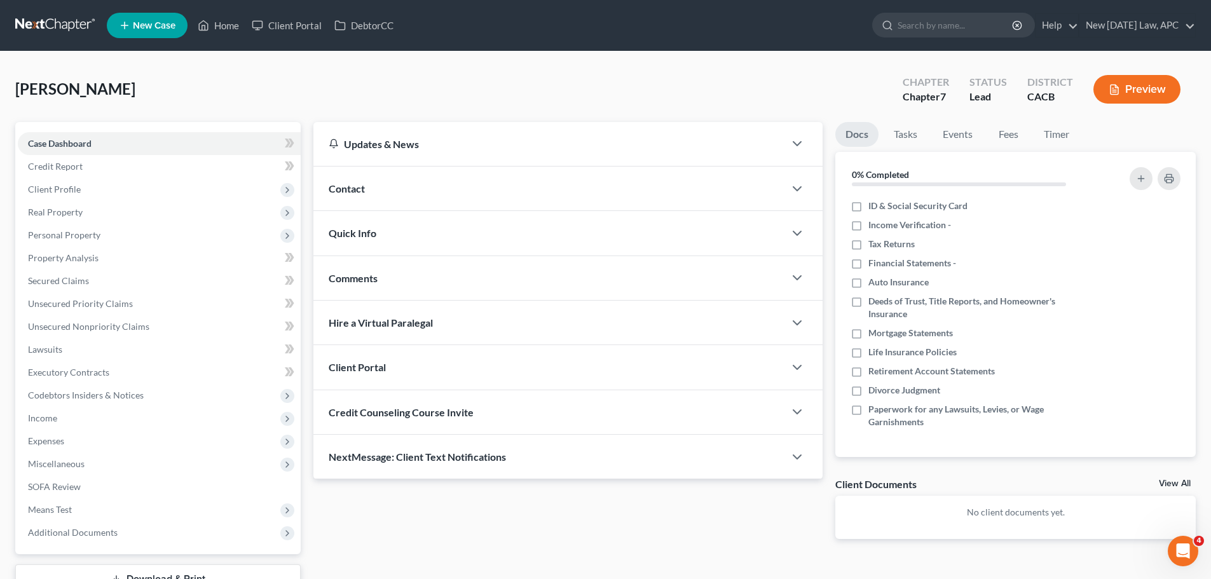
click at [394, 191] on div "Contact" at bounding box center [548, 189] width 471 height 44
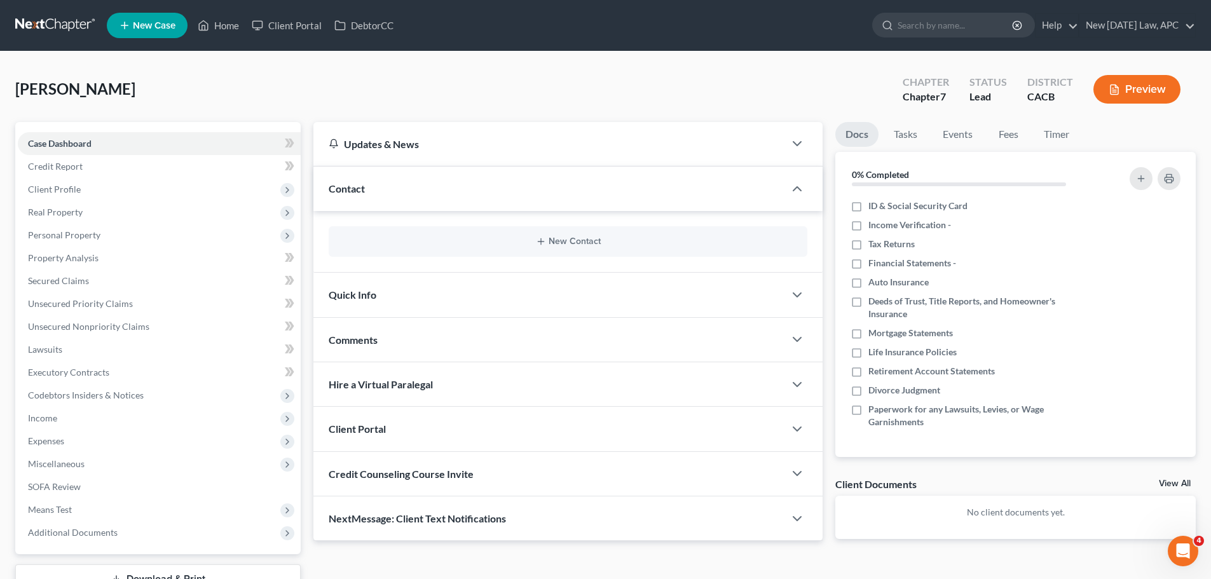
click at [460, 235] on div "New Contact" at bounding box center [568, 241] width 479 height 31
click at [555, 245] on button "New Contact" at bounding box center [568, 241] width 458 height 10
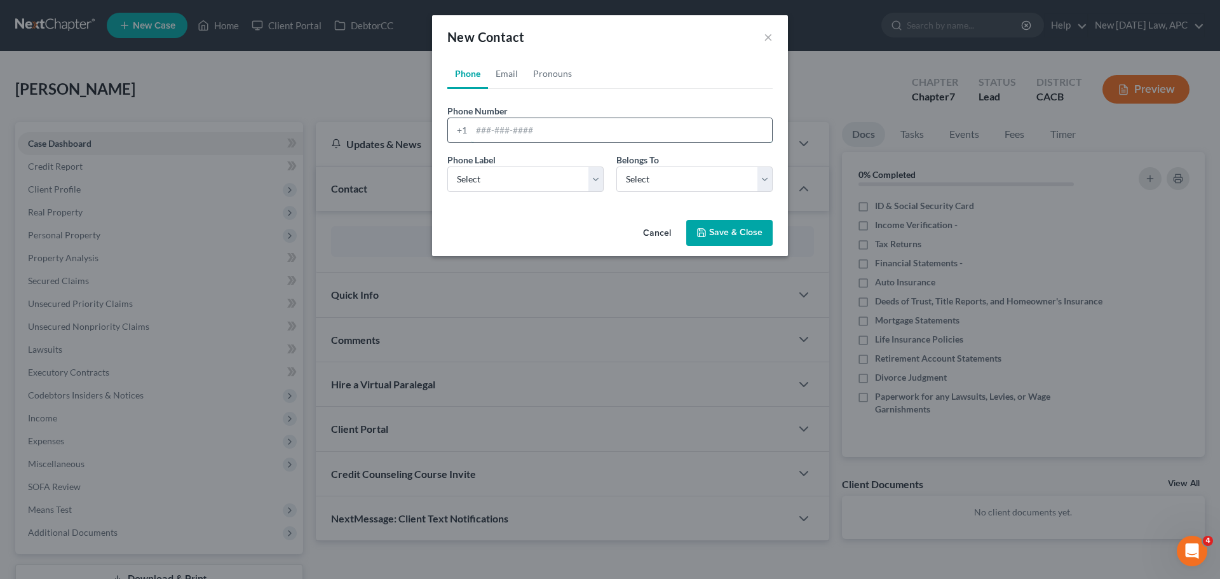
paste input "323-376-6107"
type input "323-376-6107"
click at [505, 185] on select "Select Mobile Home Work Other" at bounding box center [525, 179] width 156 height 25
select select "0"
click at [447, 167] on select "Select Mobile Home Work Other" at bounding box center [525, 179] width 156 height 25
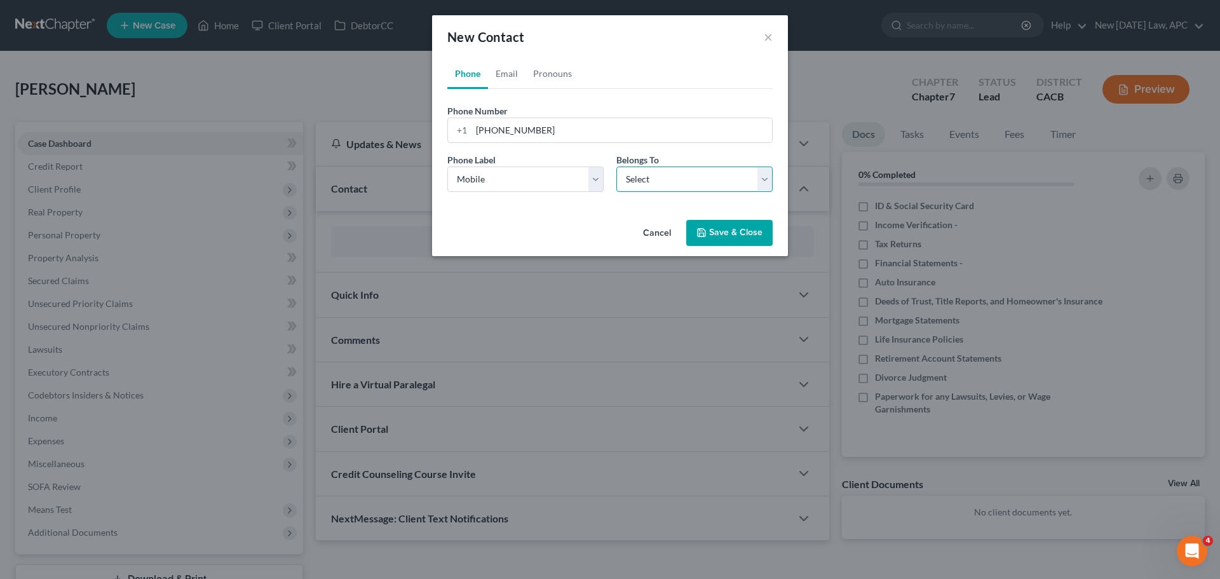
click at [653, 184] on select "Select Client Other" at bounding box center [695, 179] width 156 height 25
select select "0"
click at [617, 167] on select "Select Client Other" at bounding box center [695, 179] width 156 height 25
select select "0"
click at [513, 76] on link "Email" at bounding box center [506, 73] width 37 height 31
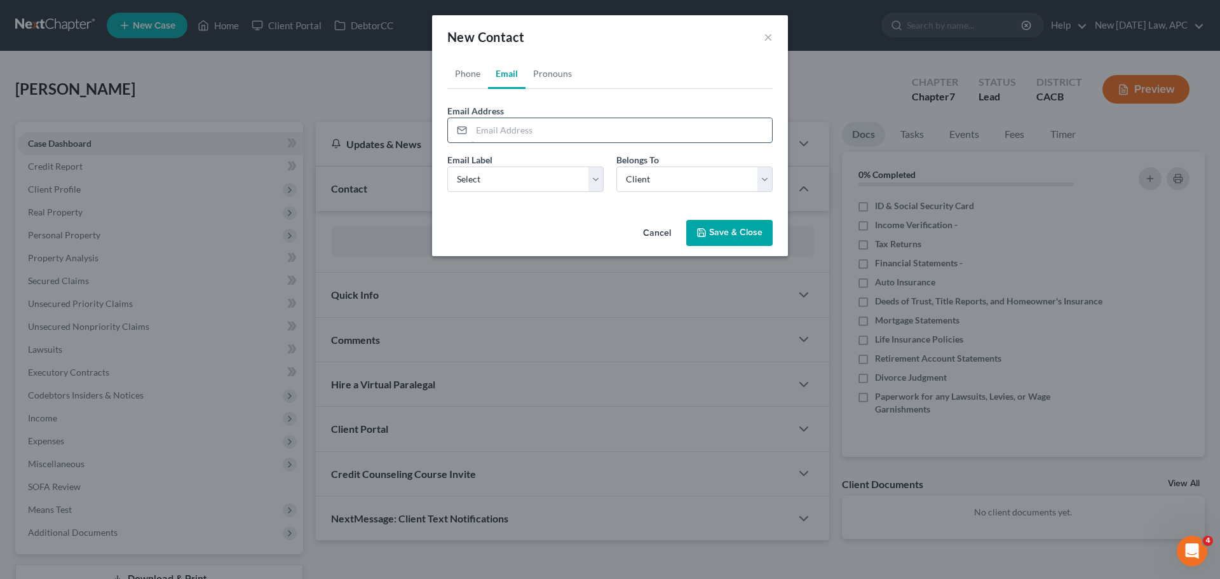
paste input "manusin7@aol.com"
type input "manusin7@aol.com"
click at [498, 184] on select "Select Home Work Other" at bounding box center [525, 179] width 156 height 25
select select "0"
click at [447, 167] on select "Select Home Work Other" at bounding box center [525, 179] width 156 height 25
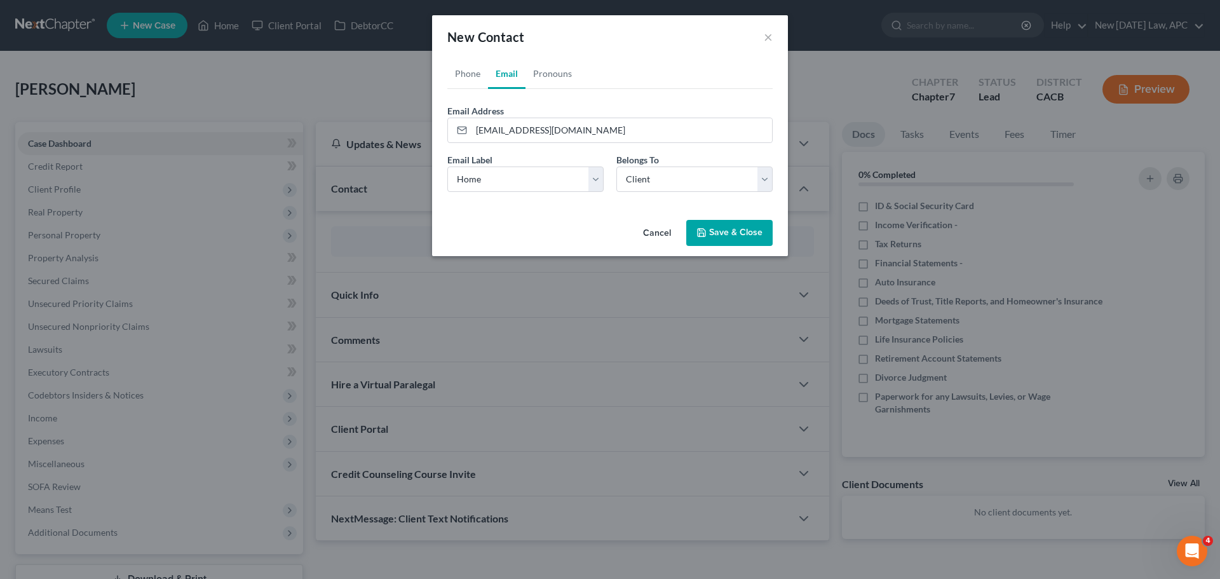
click at [761, 228] on button "Save & Close" at bounding box center [729, 233] width 86 height 27
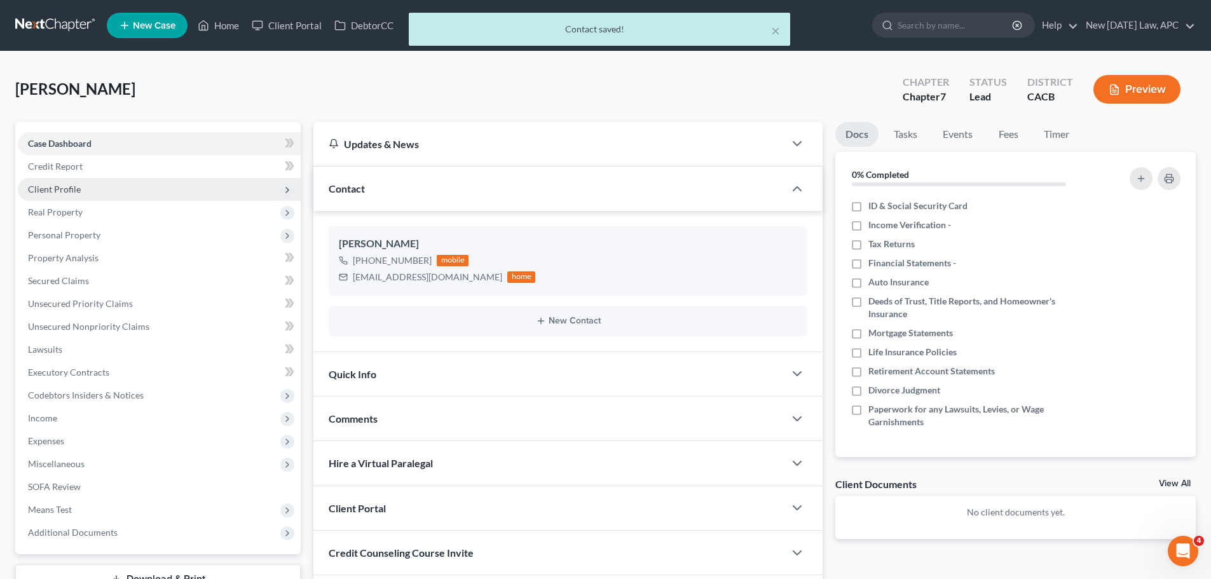
click at [71, 191] on span "Client Profile" at bounding box center [54, 189] width 53 height 11
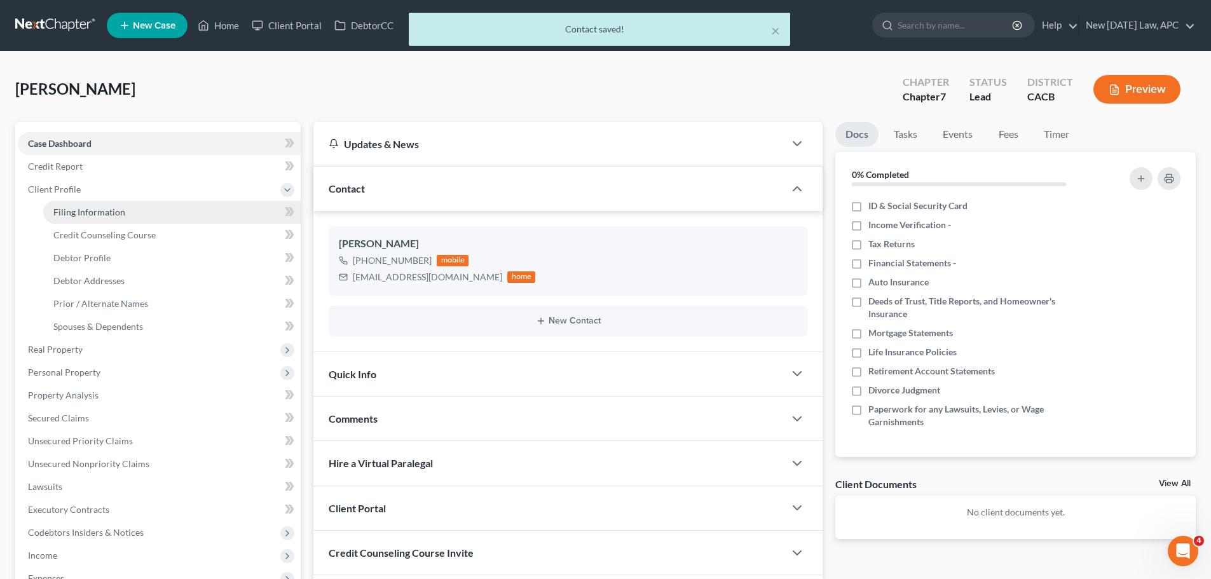
click at [107, 214] on span "Filing Information" at bounding box center [89, 212] width 72 height 11
select select "1"
select select "0"
select select "7"
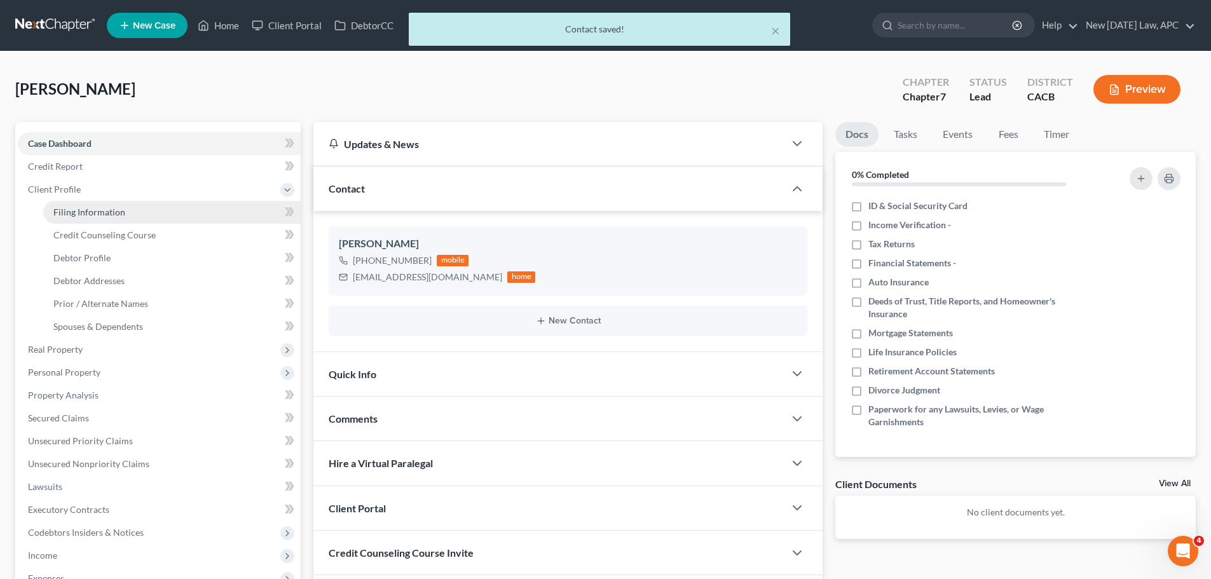
select select "4"
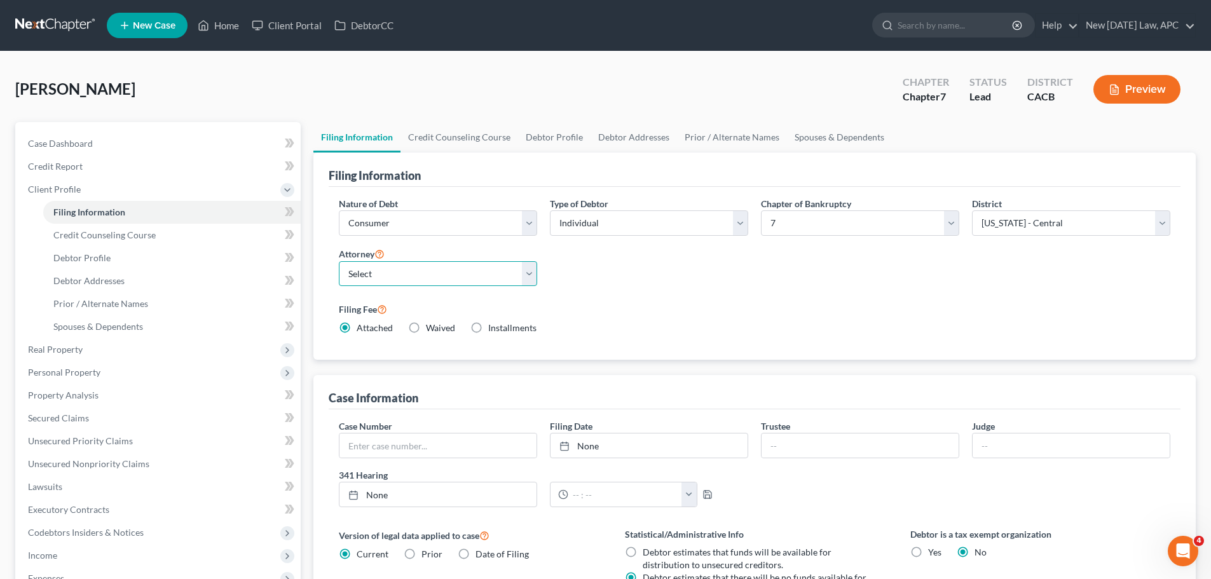
click at [389, 273] on select "Select Allison Tilton - CACB Shalah Fisher - CACB Shalah Fisher - CASB" at bounding box center [438, 273] width 198 height 25
select select "1"
click at [339, 261] on select "Select Allison Tilton - CACB Shalah Fisher - CACB Shalah Fisher - CASB" at bounding box center [438, 273] width 198 height 25
click at [660, 306] on label "Filing Fee" at bounding box center [754, 308] width 831 height 15
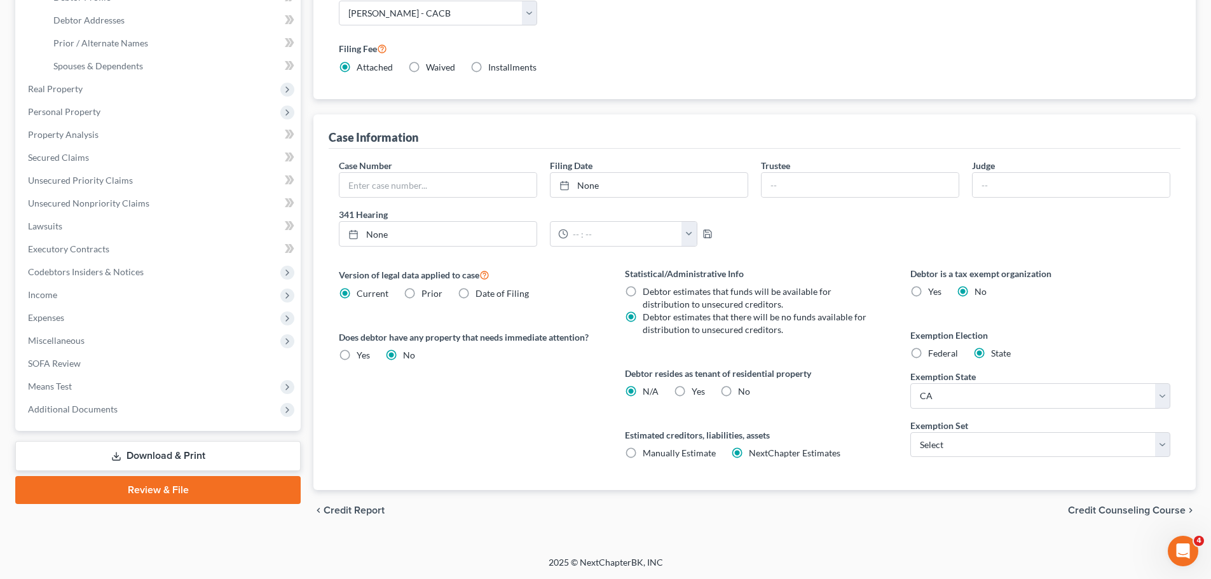
click at [695, 388] on span "Yes" at bounding box center [698, 391] width 13 height 11
click at [697, 388] on input "Yes Yes" at bounding box center [701, 389] width 8 height 8
radio input "true"
radio input "false"
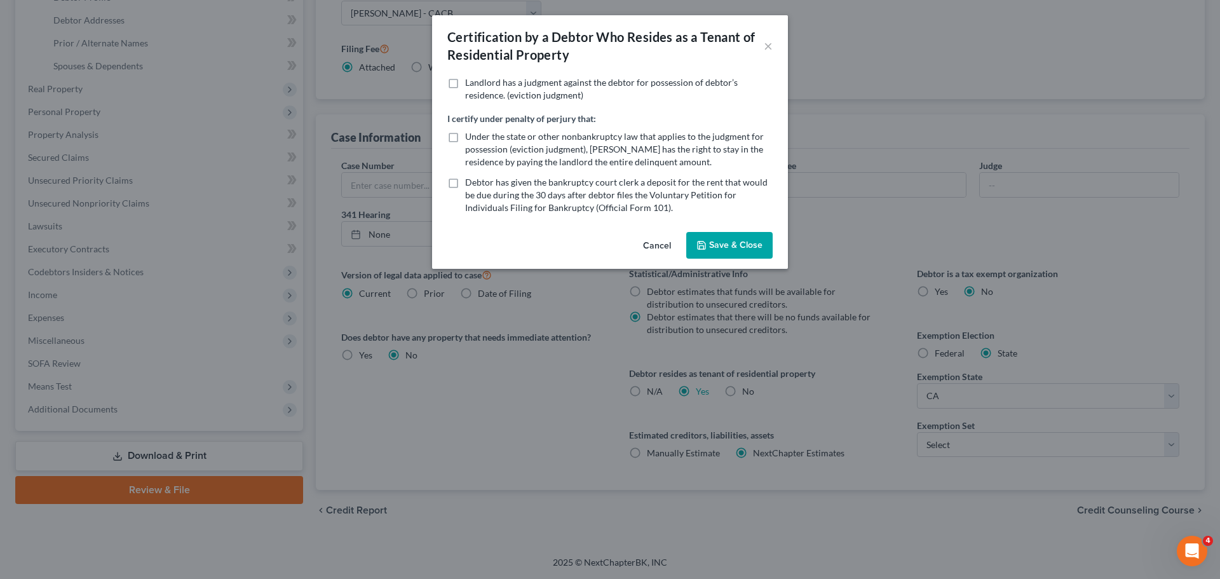
click at [851, 416] on div "Certification by a Debtor Who Resides as a Tenant of Residential Property × Lan…" at bounding box center [610, 289] width 1220 height 579
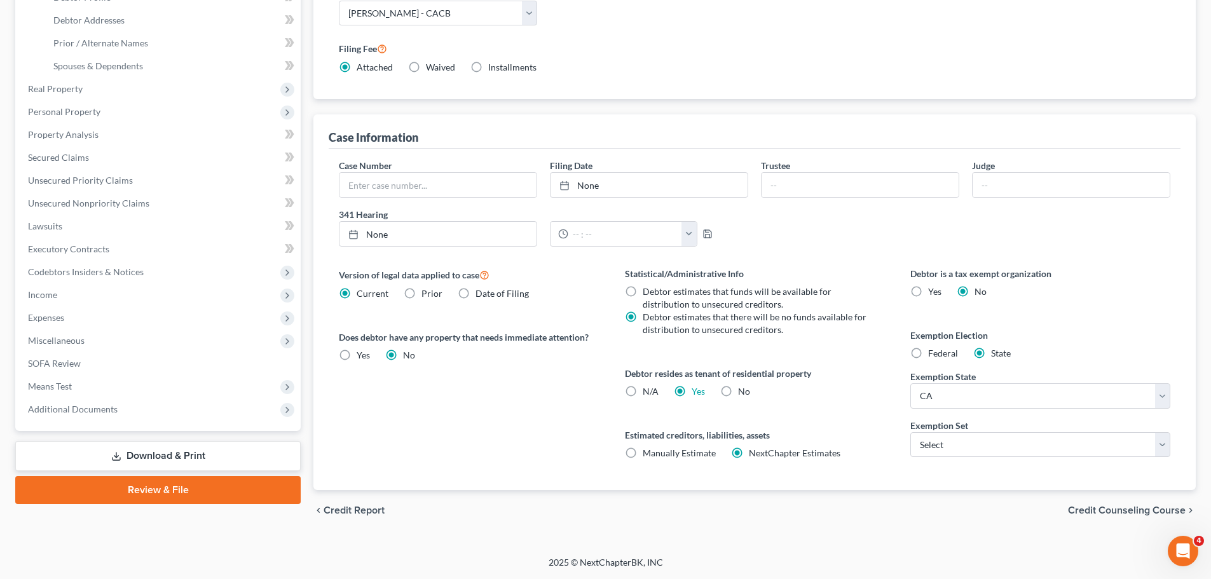
click at [938, 428] on label "Exemption Set" at bounding box center [939, 425] width 58 height 13
click at [941, 459] on div "Debtor is a tax exempt organization Yes No Exemption Election Federal State Exe…" at bounding box center [1039, 378] width 285 height 223
click at [941, 452] on select "Select 703 704" at bounding box center [1040, 444] width 260 height 25
select select "0"
click at [910, 432] on select "Select 703 704" at bounding box center [1040, 444] width 260 height 25
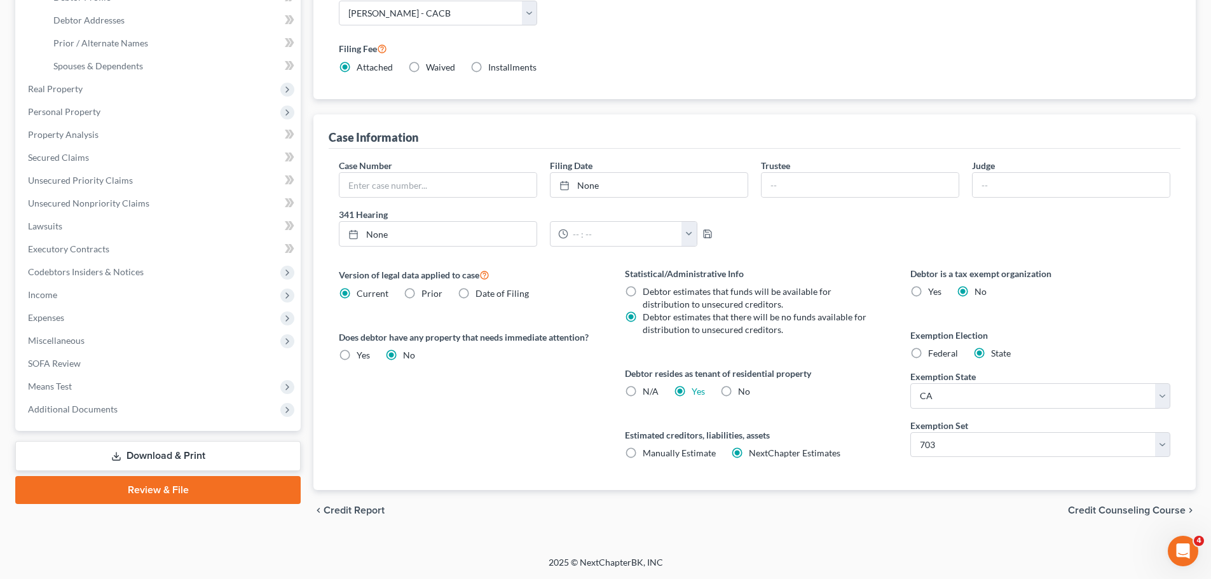
click at [857, 442] on div "Estimated creditors, liabilities, assets Manually Estimate Manually Estimate Ne…" at bounding box center [755, 443] width 260 height 31
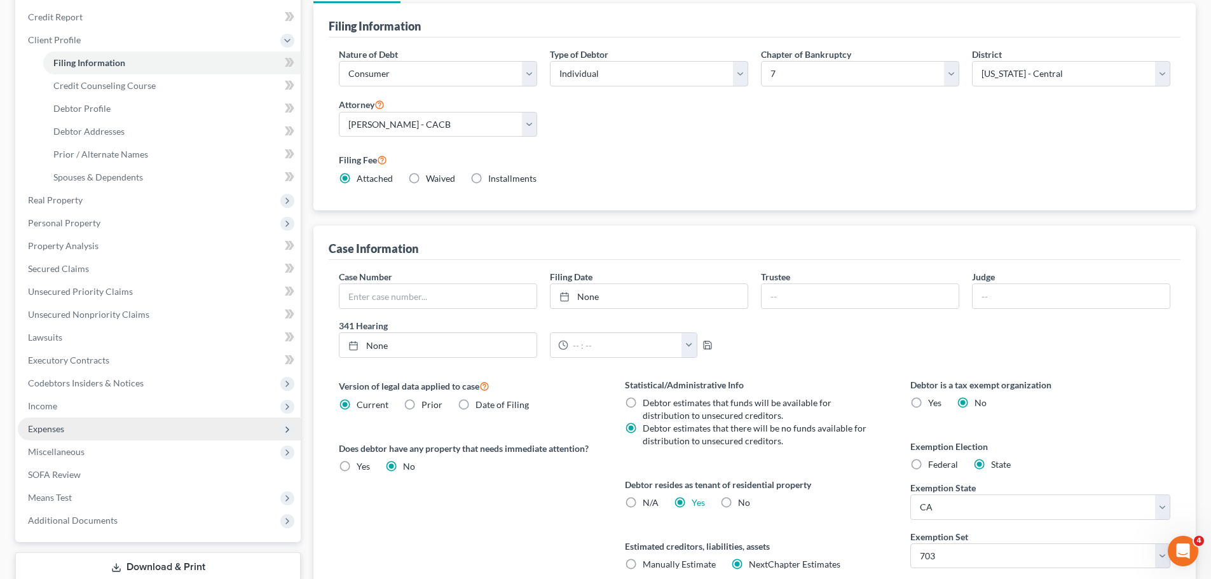
scroll to position [0, 0]
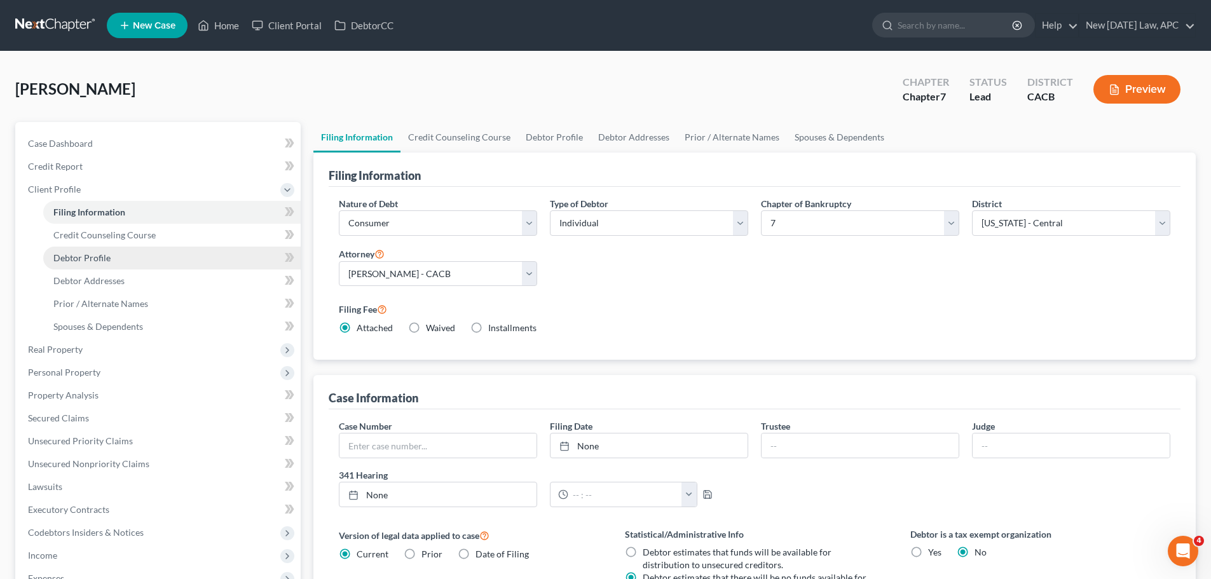
click at [111, 254] on link "Debtor Profile" at bounding box center [171, 258] width 257 height 23
select select "0"
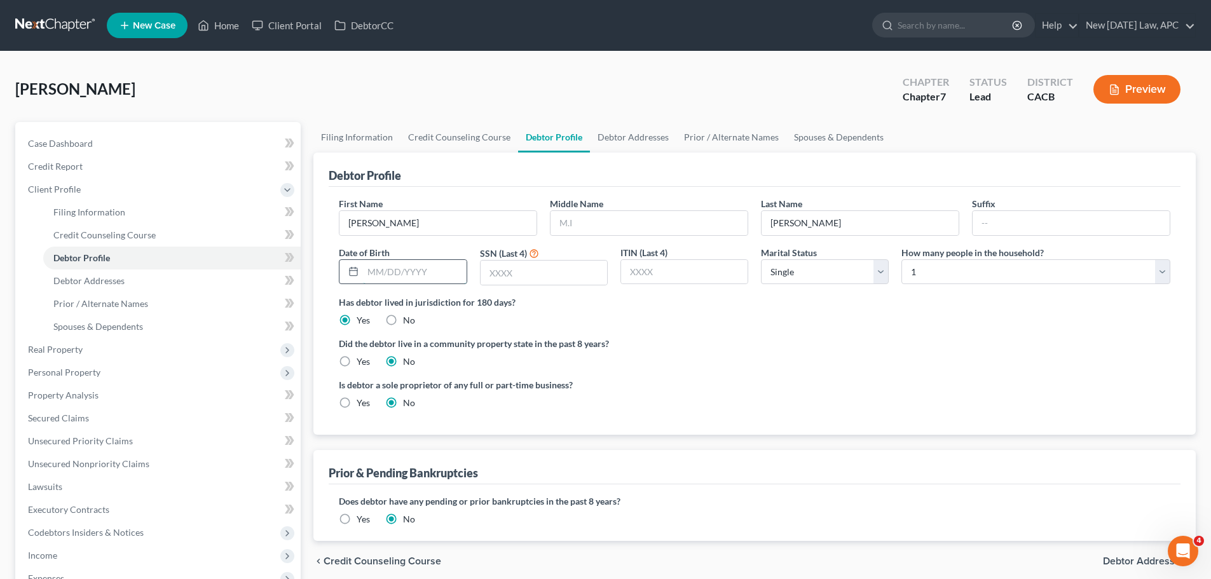
click at [404, 275] on input "text" at bounding box center [414, 272] width 103 height 24
click at [387, 276] on input "text" at bounding box center [414, 272] width 103 height 24
type input "06/27/1972"
click at [499, 267] on input "text" at bounding box center [543, 273] width 126 height 24
type input "5414"
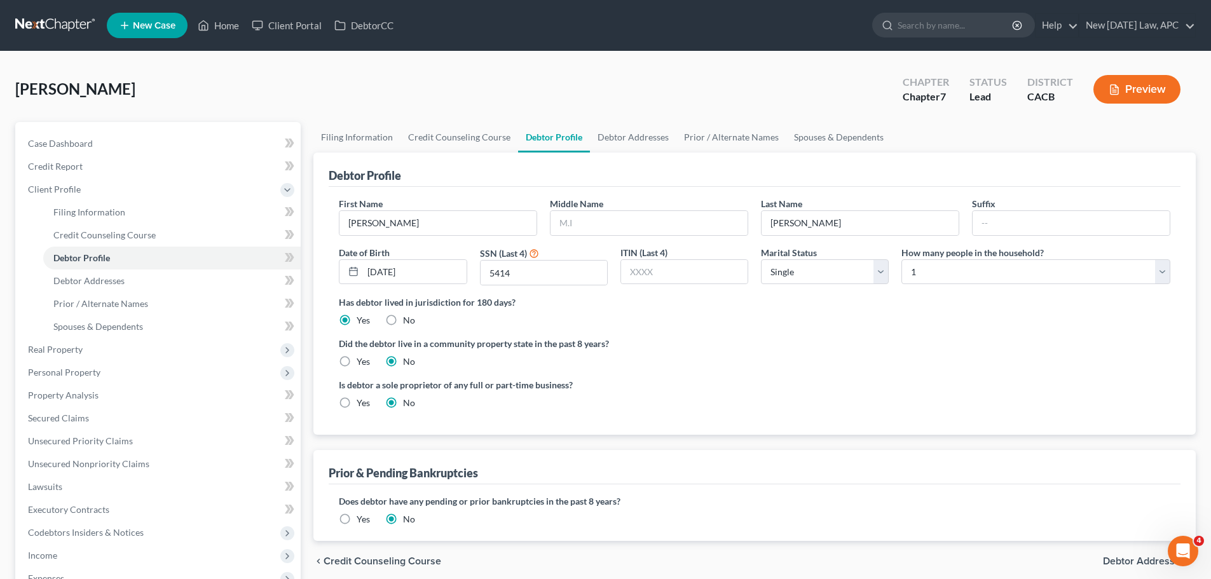
click at [657, 344] on label "Did the debtor live in a community property state in the past 8 years?" at bounding box center [754, 343] width 831 height 13
click at [930, 273] on select "Select 1 2 3 4 5 6 7 8 9 10 11 12 13 14 15 16 17 18 19 20" at bounding box center [1035, 271] width 269 height 25
select select "1"
click at [901, 259] on select "Select 1 2 3 4 5 6 7 8 9 10 11 12 13 14 15 16 17 18 19 20" at bounding box center [1035, 271] width 269 height 25
click at [772, 343] on label "Did the debtor live in a community property state in the past 8 years?" at bounding box center [754, 343] width 831 height 13
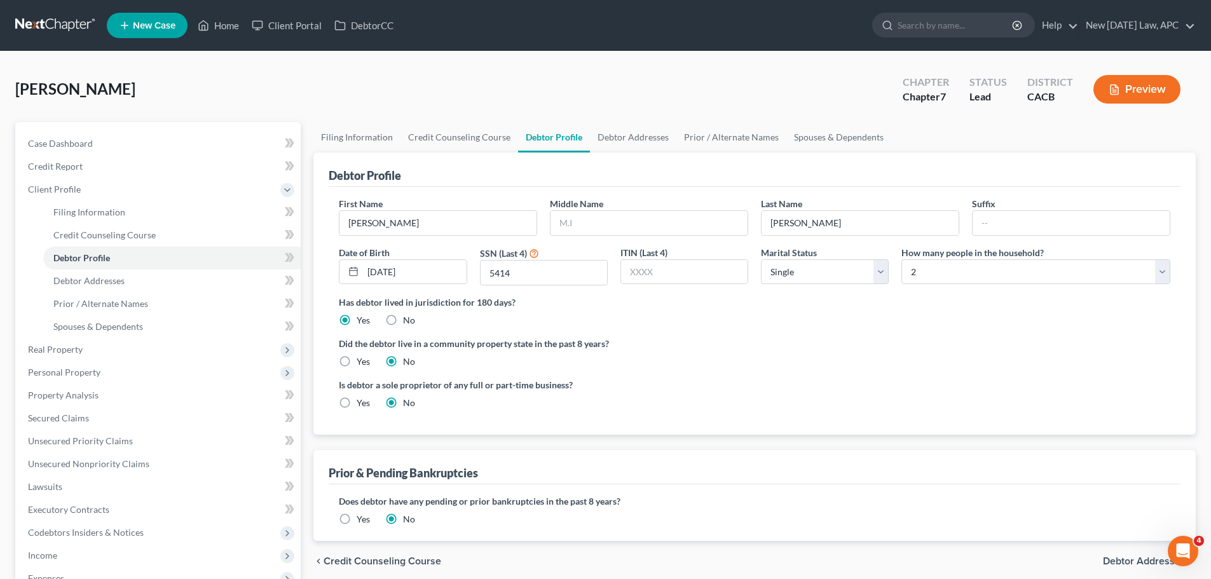
click at [357, 362] on label "Yes" at bounding box center [363, 361] width 13 height 13
click at [362, 362] on input "Yes" at bounding box center [366, 359] width 8 height 8
radio input "true"
radio input "false"
click at [668, 407] on div "Is debtor a sole proprietor of any full or part-time business? Yes No" at bounding box center [543, 393] width 422 height 31
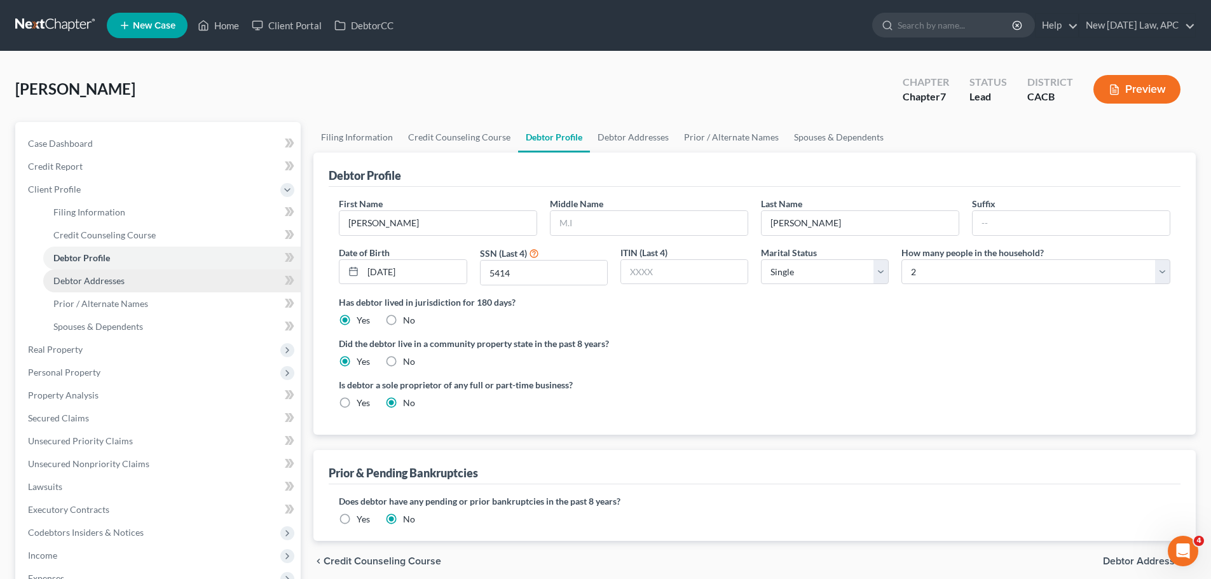
click at [132, 278] on link "Debtor Addresses" at bounding box center [171, 280] width 257 height 23
select select "0"
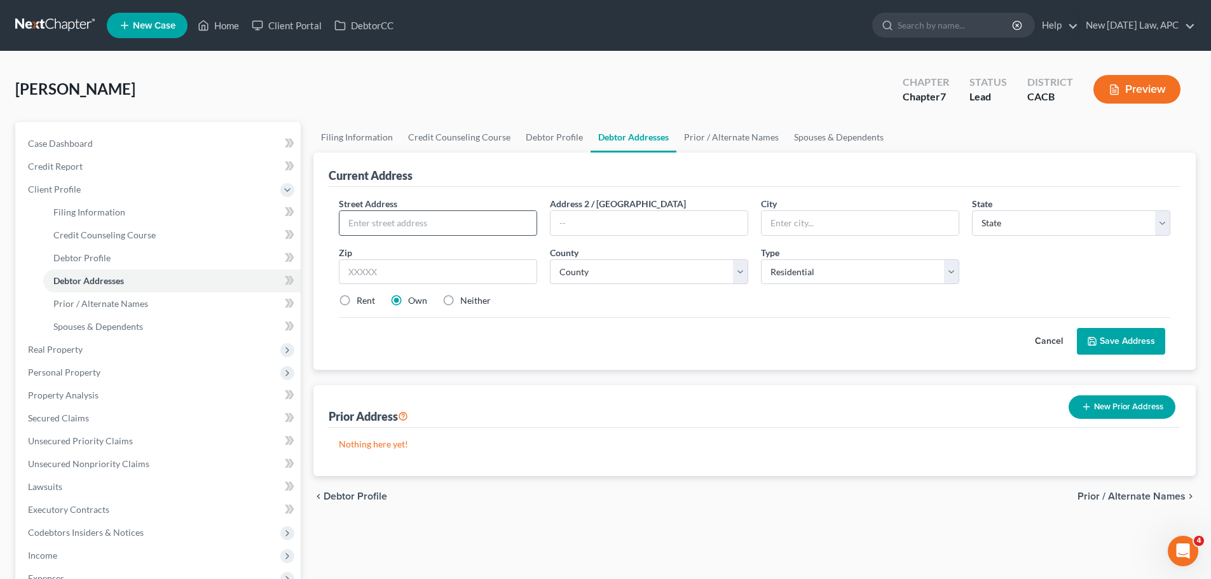
paste input "33821 Almond St"
type input "33821 Almond St"
click at [380, 274] on input "text" at bounding box center [438, 271] width 198 height 25
type input "92595"
click at [357, 300] on label "Rent" at bounding box center [366, 300] width 18 height 13
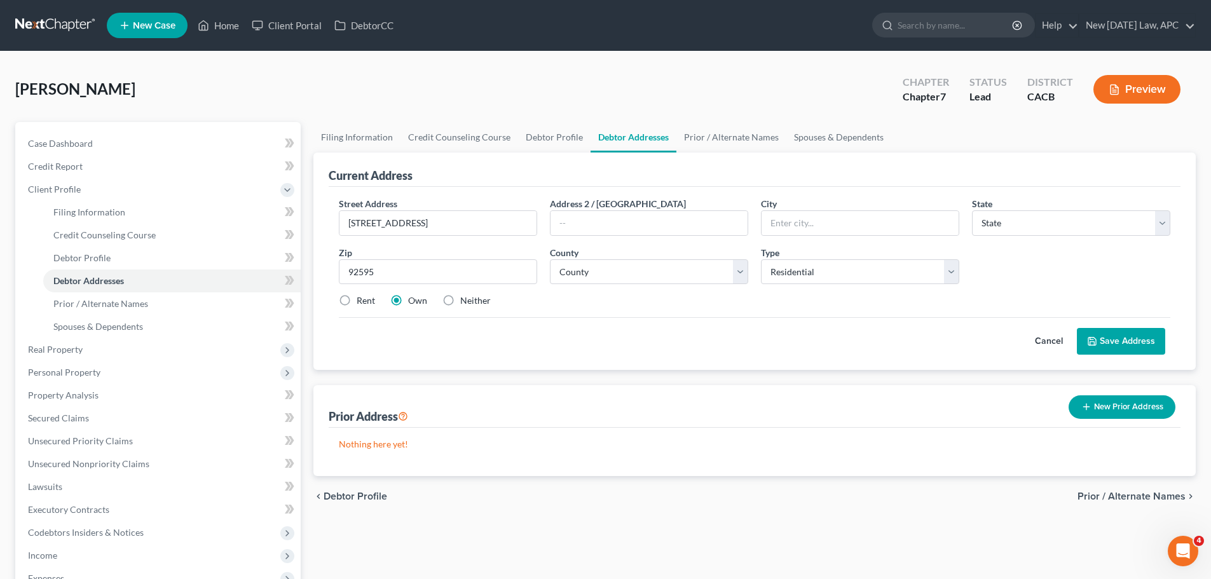
click at [362, 300] on input "Rent" at bounding box center [366, 298] width 8 height 8
radio input "true"
type input "Wildomar"
select select "4"
click at [550, 338] on div "Cancel Save Address" at bounding box center [754, 335] width 831 height 37
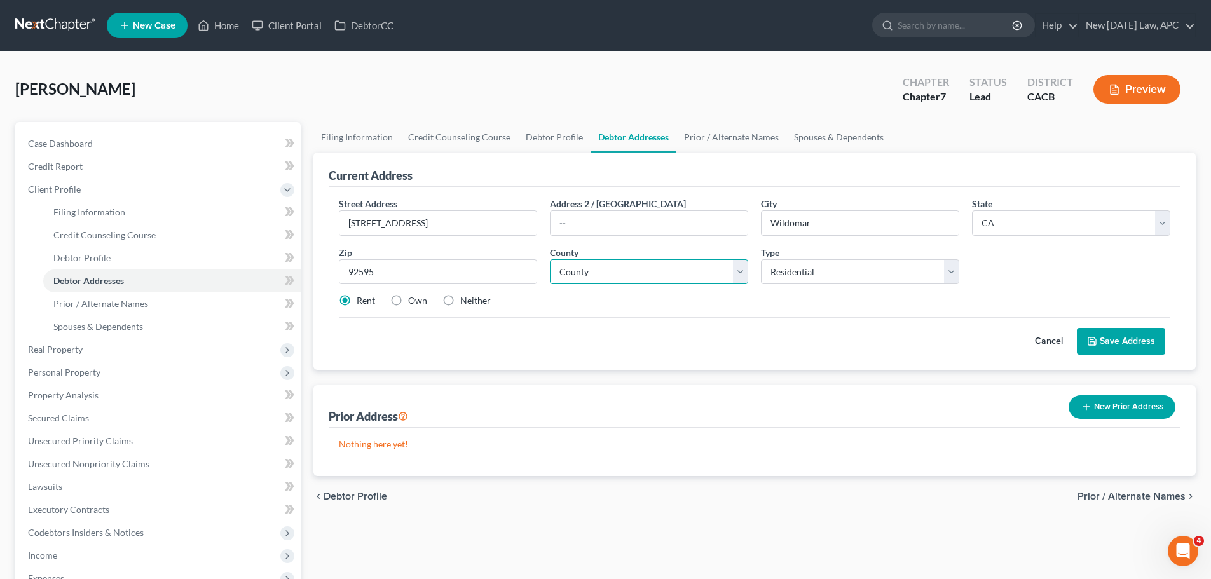
click at [618, 272] on select "County" at bounding box center [649, 271] width 198 height 25
select select "32"
click at [550, 259] on select "County Alameda County Alpine County Amador County Butte County Calaveras County…" at bounding box center [649, 271] width 198 height 25
click at [1112, 340] on button "Save Address" at bounding box center [1121, 341] width 88 height 27
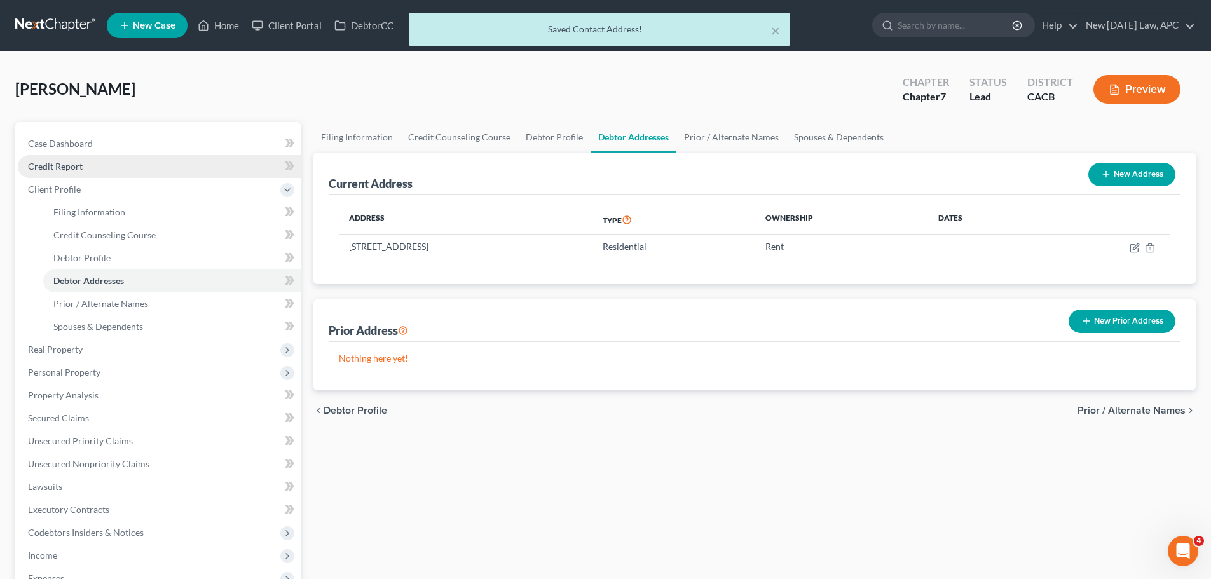
click at [78, 170] on span "Credit Report" at bounding box center [55, 166] width 55 height 11
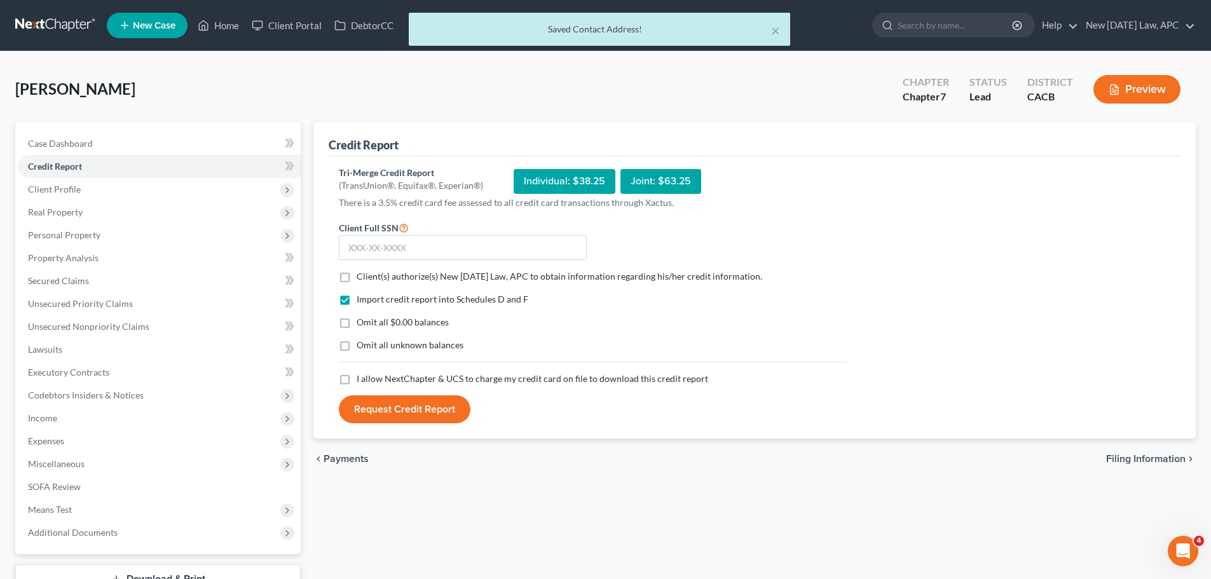
click at [357, 278] on label "Client(s) authorize(s) New Tomorrow Law, APC to obtain information regarding hi…" at bounding box center [559, 276] width 405 height 13
click at [362, 278] on input "Client(s) authorize(s) New Tomorrow Law, APC to obtain information regarding hi…" at bounding box center [366, 274] width 8 height 8
checkbox input "true"
click at [357, 329] on label "Omit all $0.00 balances" at bounding box center [403, 322] width 92 height 13
click at [362, 324] on input "Omit all $0.00 balances" at bounding box center [366, 320] width 8 height 8
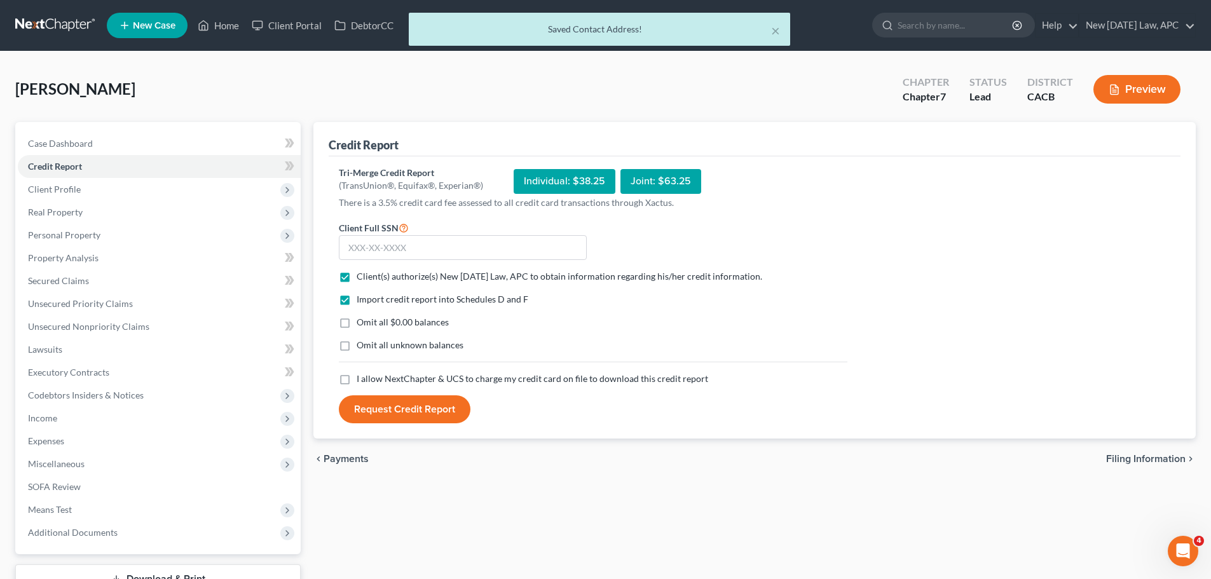
checkbox input "true"
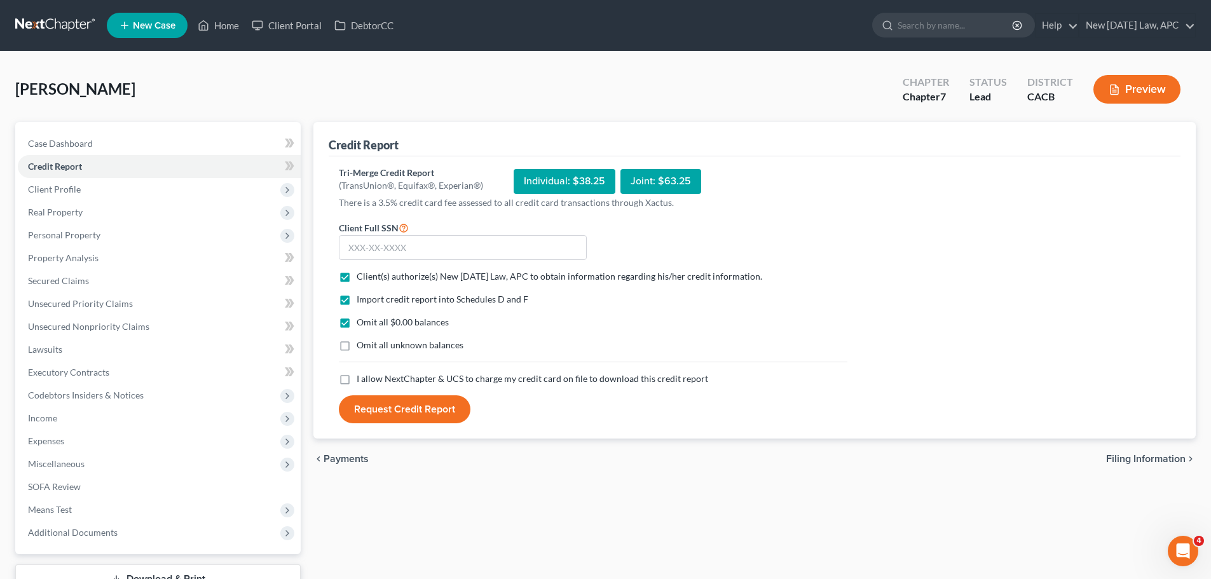
click at [357, 346] on label "Omit all unknown balances" at bounding box center [410, 345] width 107 height 13
click at [362, 346] on input "Omit all unknown balances" at bounding box center [366, 343] width 8 height 8
checkbox input "true"
click at [357, 375] on label "I allow NextChapter & UCS to charge my credit card on file to download this cre…" at bounding box center [532, 378] width 351 height 13
click at [362, 375] on input "I allow NextChapter & UCS to charge my credit card on file to download this cre…" at bounding box center [366, 376] width 8 height 8
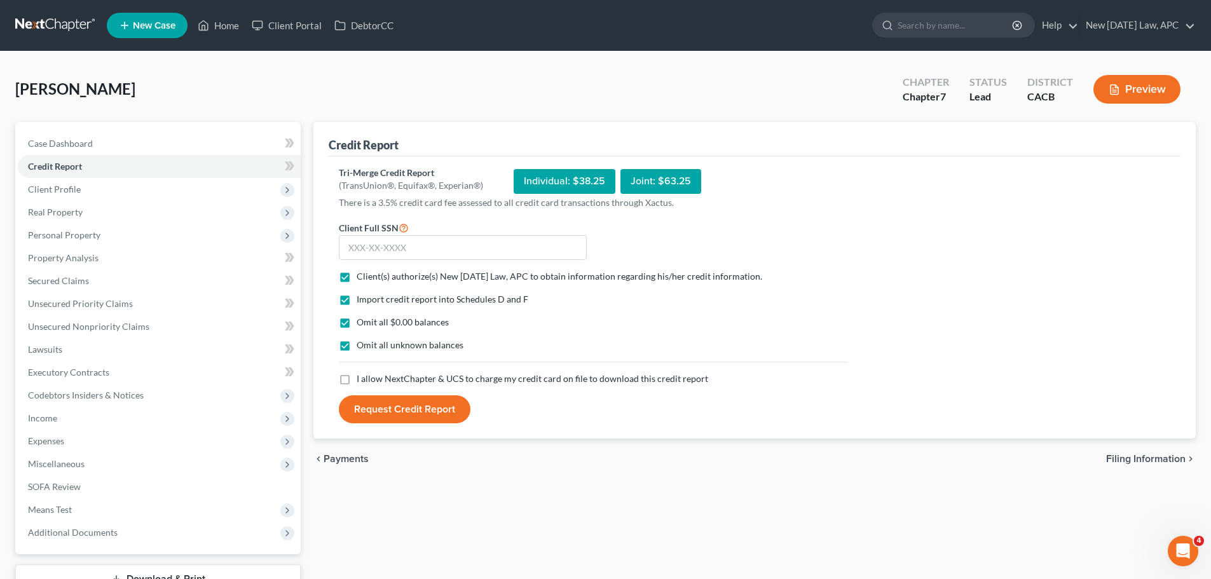
checkbox input "true"
click at [561, 333] on div "Import credit report into Schedules D and F Omit all $0.00 balances Omit all un…" at bounding box center [592, 332] width 521 height 79
click at [379, 244] on input "text" at bounding box center [463, 247] width 248 height 25
type input "549-57-5414"
click at [388, 411] on button "Request Credit Report" at bounding box center [405, 409] width 132 height 28
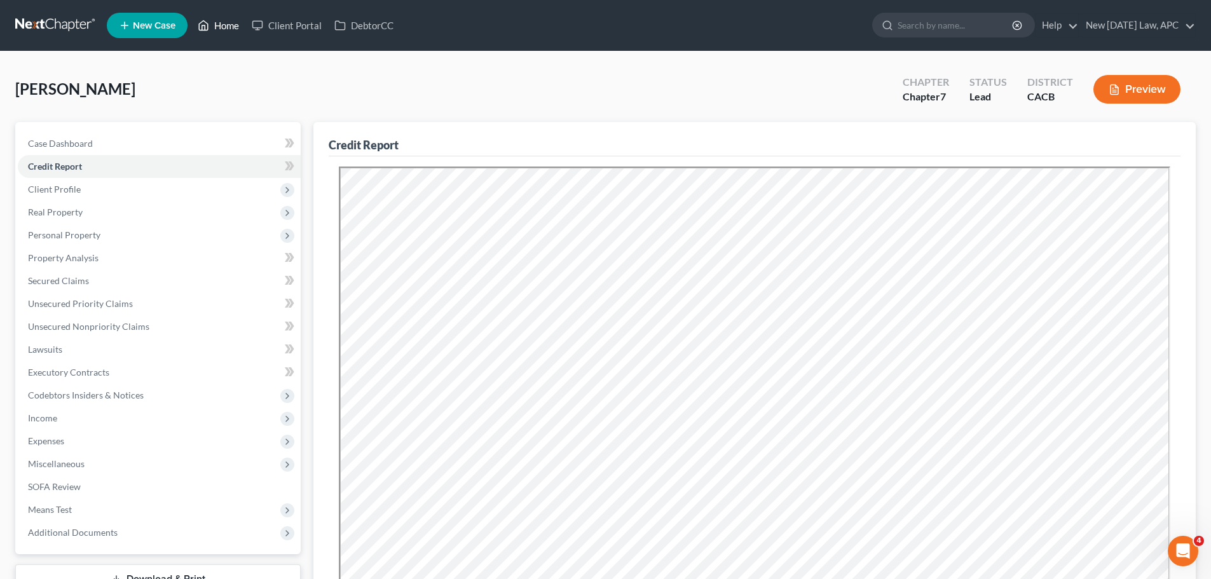
drag, startPoint x: 236, startPoint y: 15, endPoint x: 236, endPoint y: 25, distance: 10.2
click at [236, 15] on link "Home" at bounding box center [218, 25] width 54 height 23
